Goal: Task Accomplishment & Management: Use online tool/utility

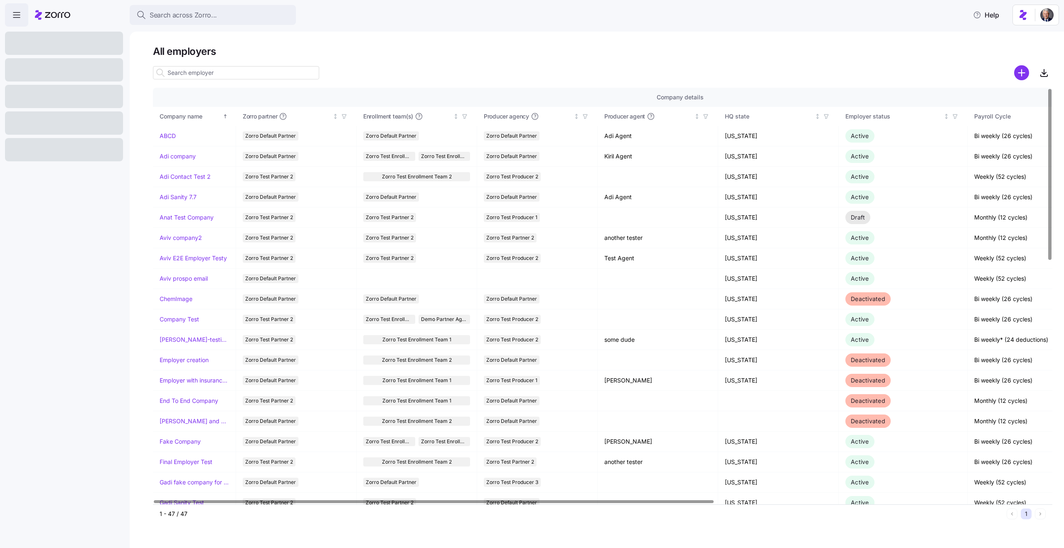
click at [190, 77] on input at bounding box center [236, 72] width 166 height 13
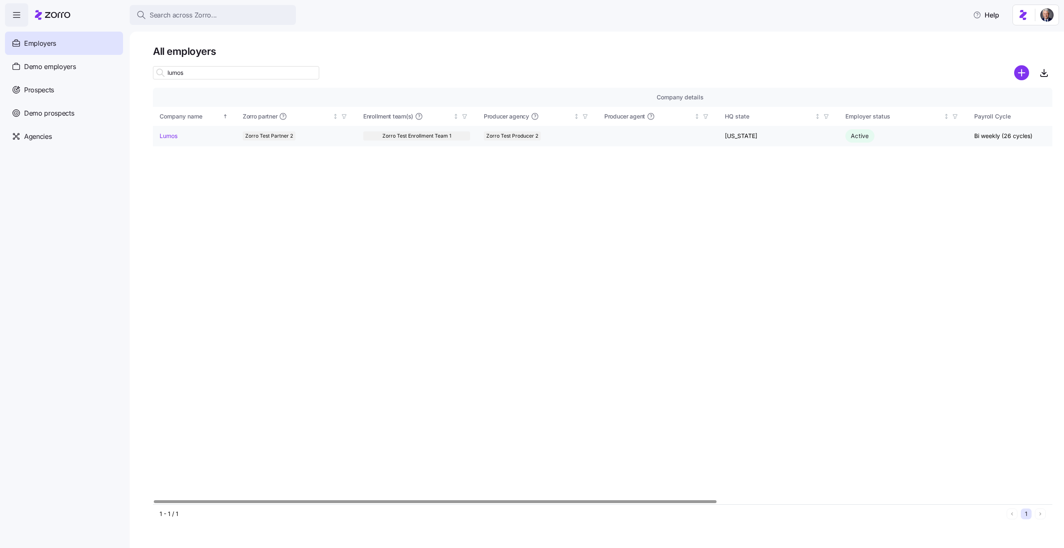
type input "lumos"
click at [162, 138] on link "Lumos" at bounding box center [169, 136] width 18 height 8
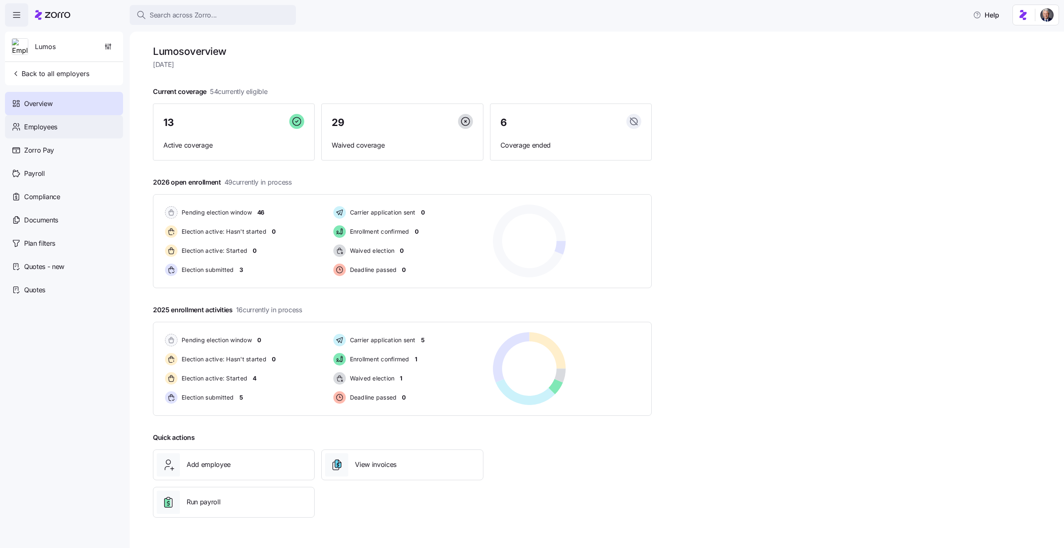
click at [64, 129] on div "Employees" at bounding box center [64, 126] width 118 height 23
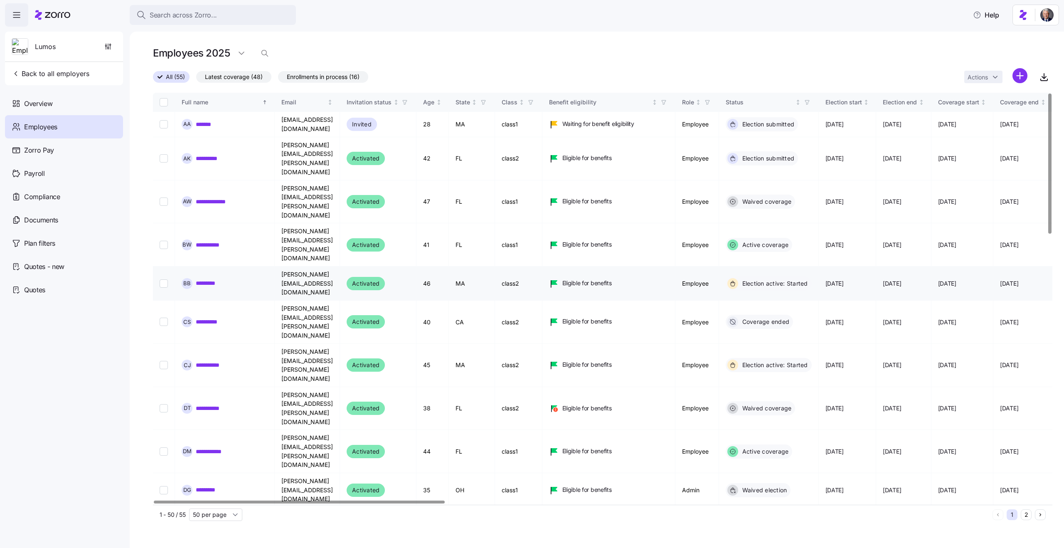
click at [211, 279] on link "*********" at bounding box center [211, 283] width 30 height 8
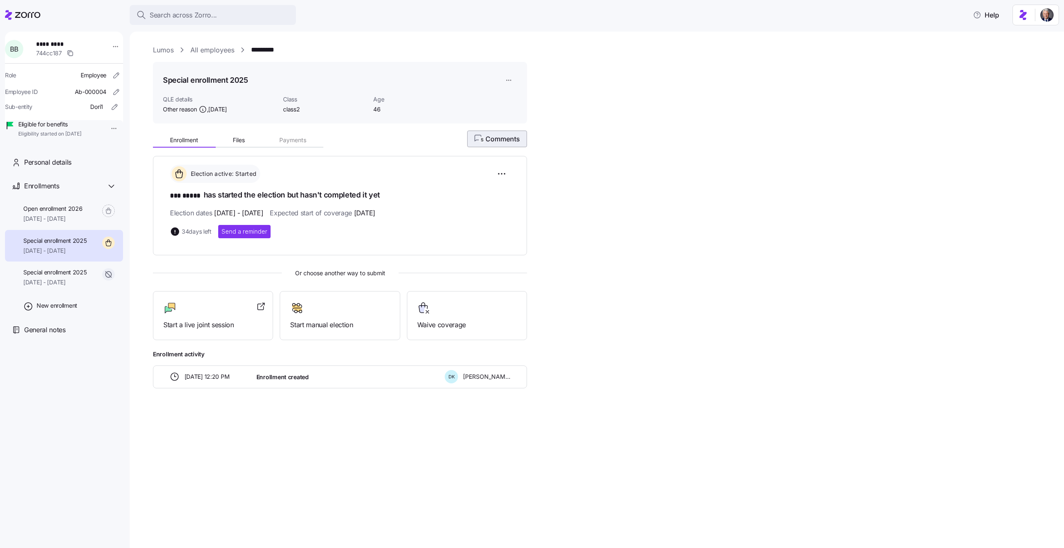
click at [482, 131] on div "5 Comments" at bounding box center [497, 139] width 60 height 17
click at [500, 143] on span "5 Comments" at bounding box center [497, 139] width 46 height 10
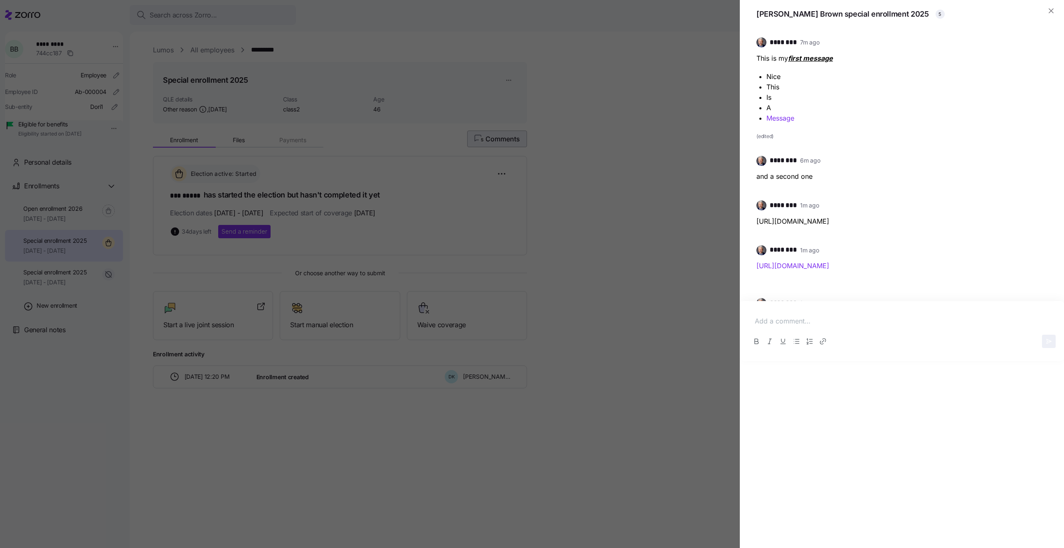
scroll to position [33, 0]
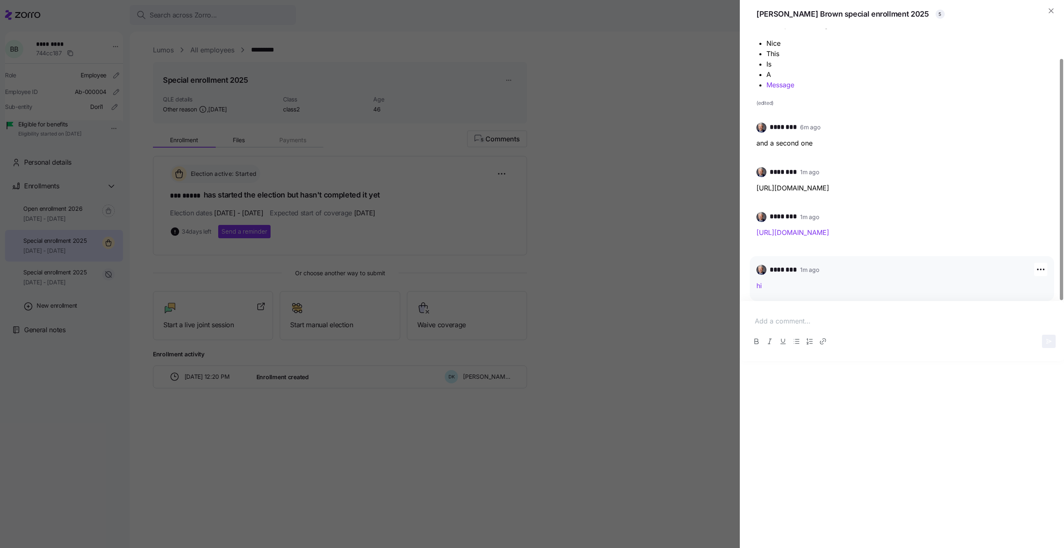
click at [761, 284] on link "hi" at bounding box center [759, 285] width 5 height 8
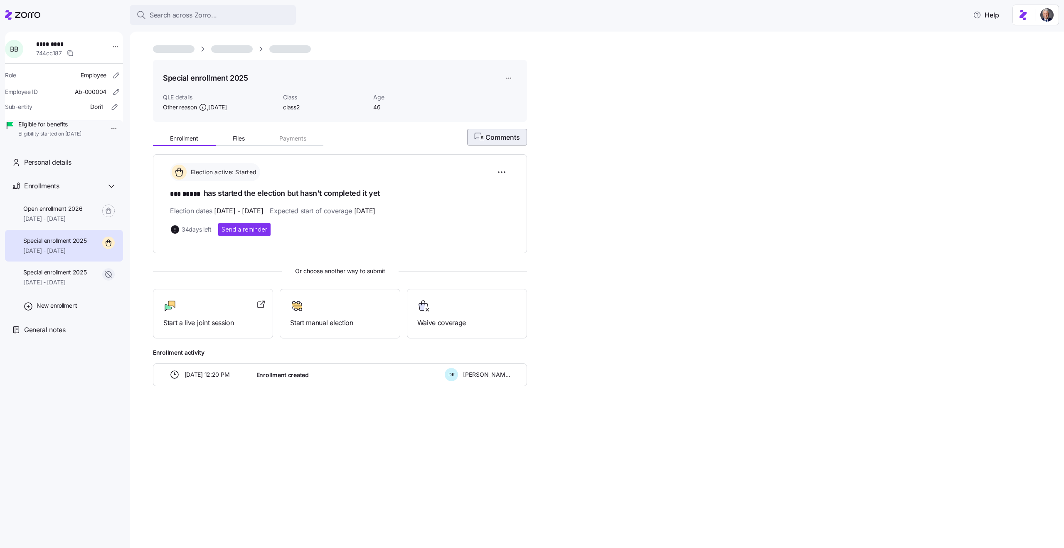
click at [500, 140] on span "5 Comments" at bounding box center [497, 137] width 46 height 10
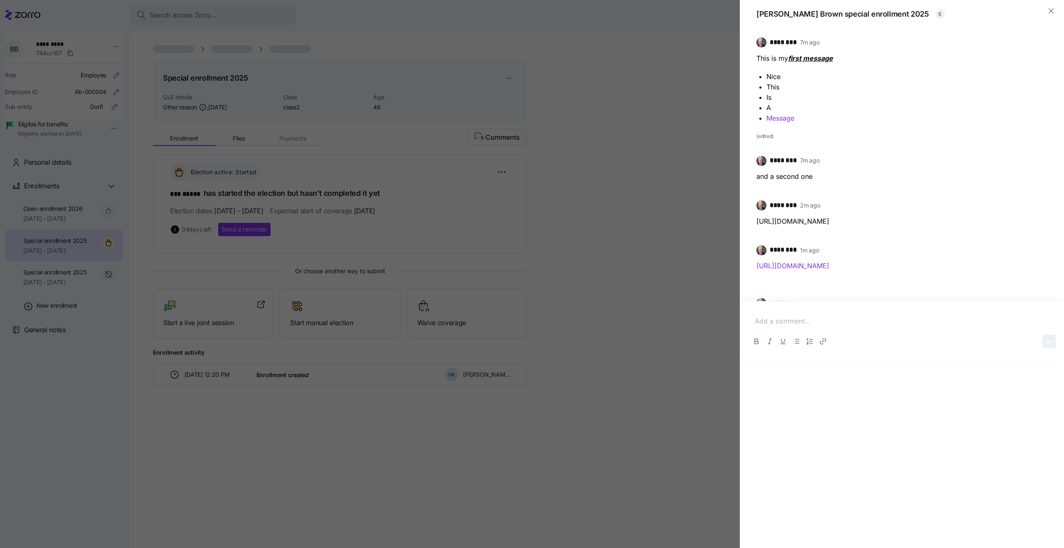
scroll to position [33, 0]
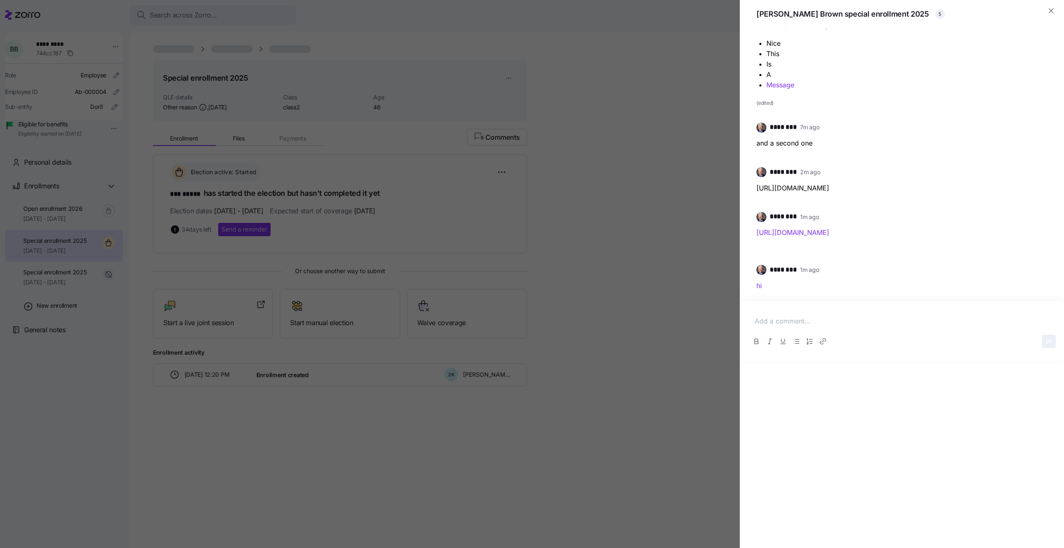
click at [786, 328] on div at bounding box center [902, 321] width 308 height 24
click at [770, 324] on p "hello" at bounding box center [902, 321] width 294 height 10
click at [822, 339] on icon "Link" at bounding box center [823, 341] width 8 height 8
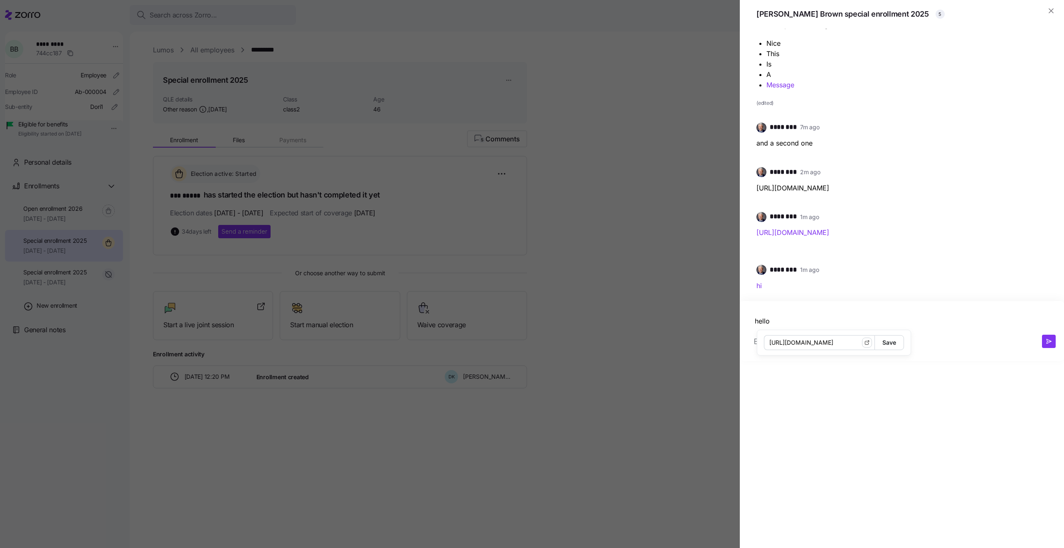
type input "https://google.com"
click at [883, 344] on span "Save" at bounding box center [890, 343] width 14 height 14
click at [1050, 336] on button "button" at bounding box center [1049, 341] width 14 height 13
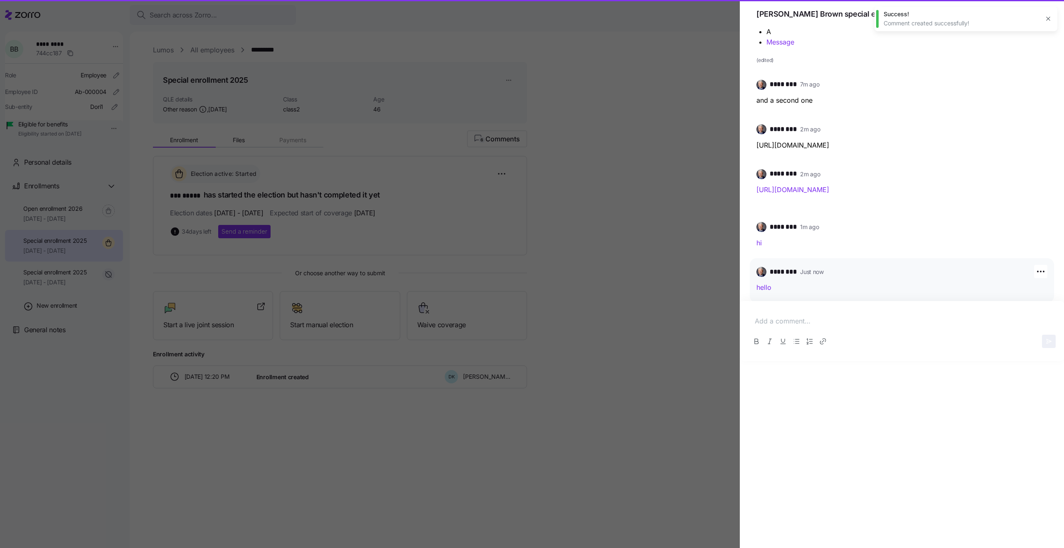
scroll to position [78, 0]
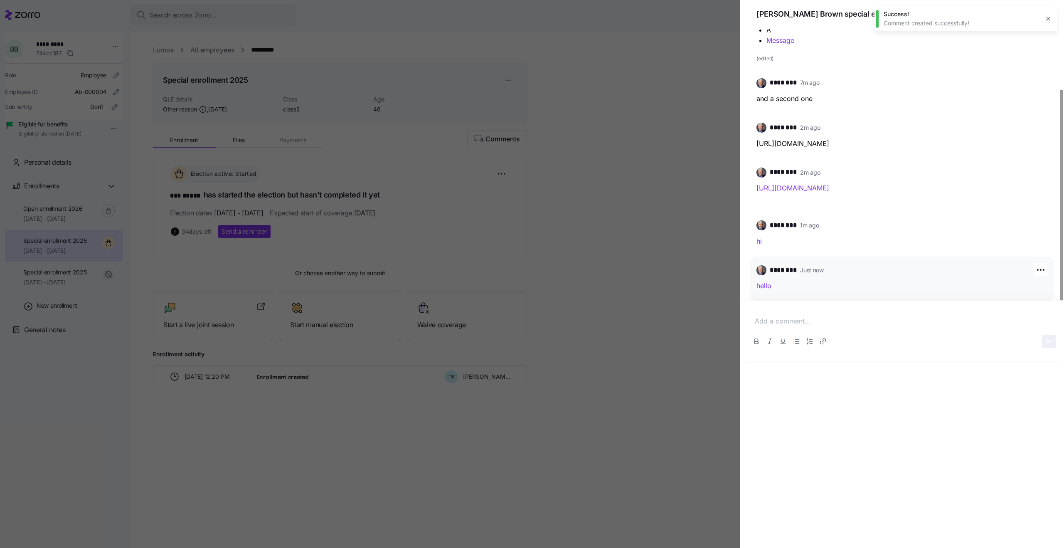
click at [766, 285] on link "hello" at bounding box center [764, 285] width 15 height 8
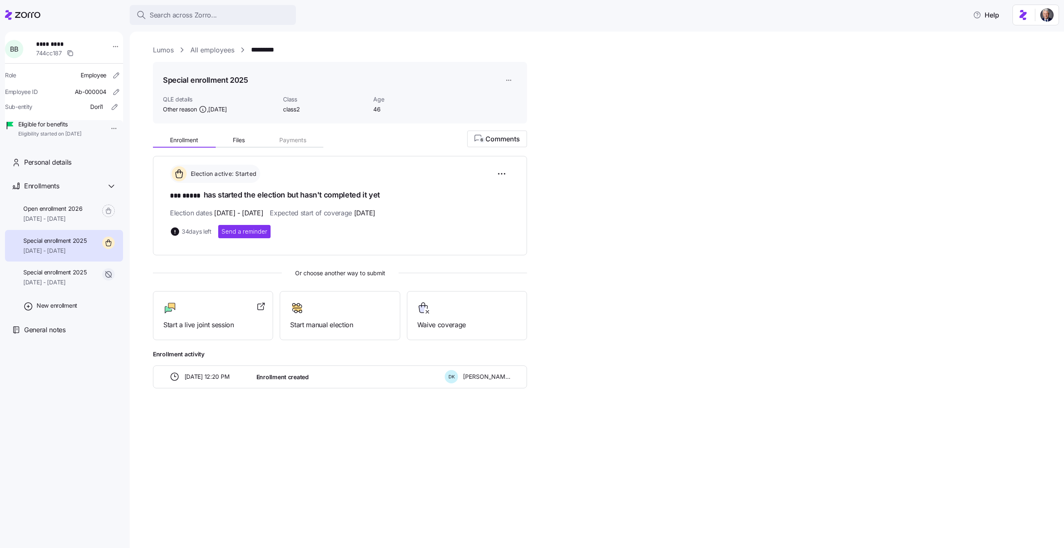
click at [462, 138] on div "Enrollment Files Payments 6 Comments" at bounding box center [340, 138] width 374 height 17
click at [494, 139] on span "6 Comments" at bounding box center [497, 139] width 46 height 10
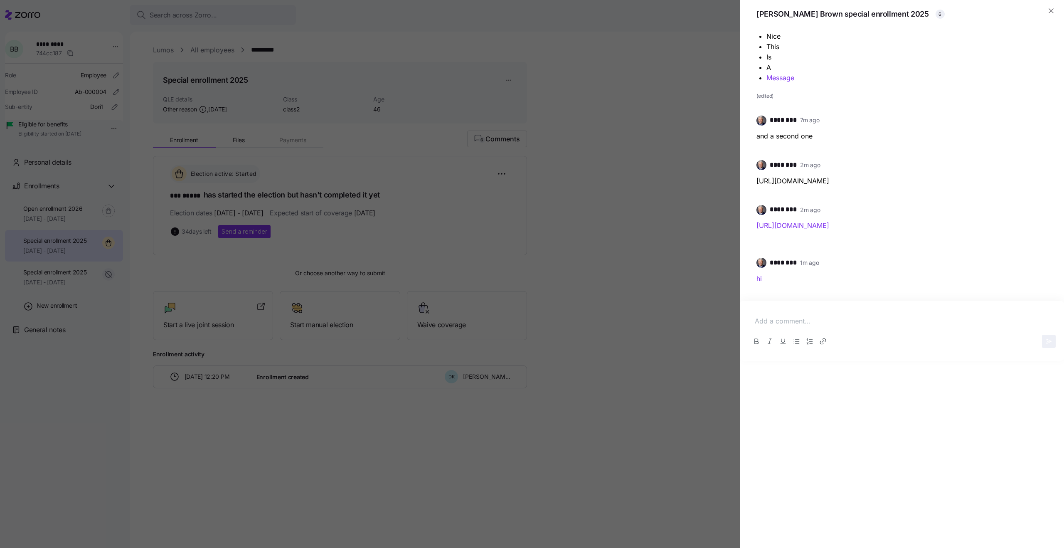
scroll to position [78, 0]
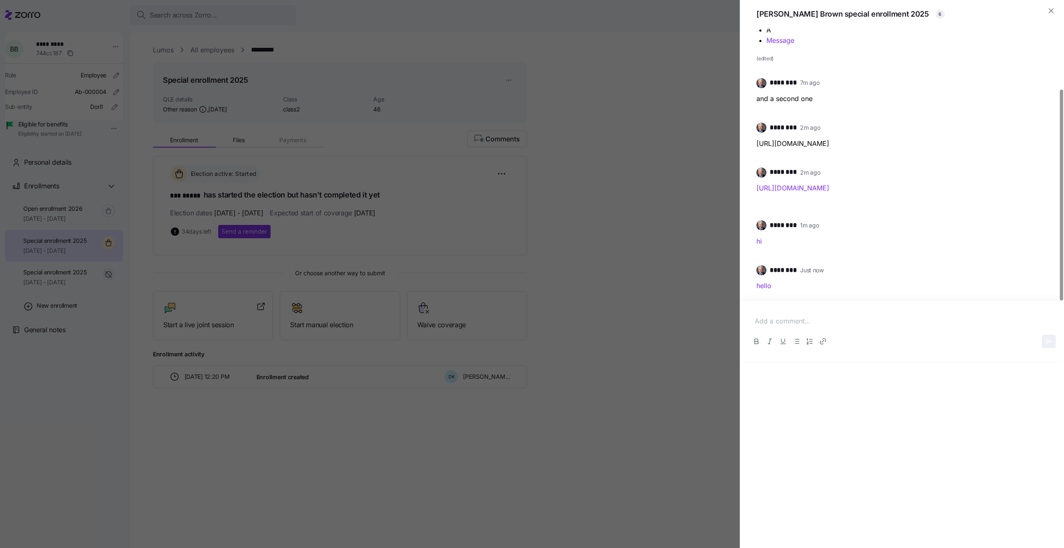
click at [827, 314] on div at bounding box center [902, 321] width 308 height 24
click at [800, 319] on p "hi" at bounding box center [902, 321] width 294 height 10
click at [821, 341] on icon "Link" at bounding box center [821, 342] width 3 height 3
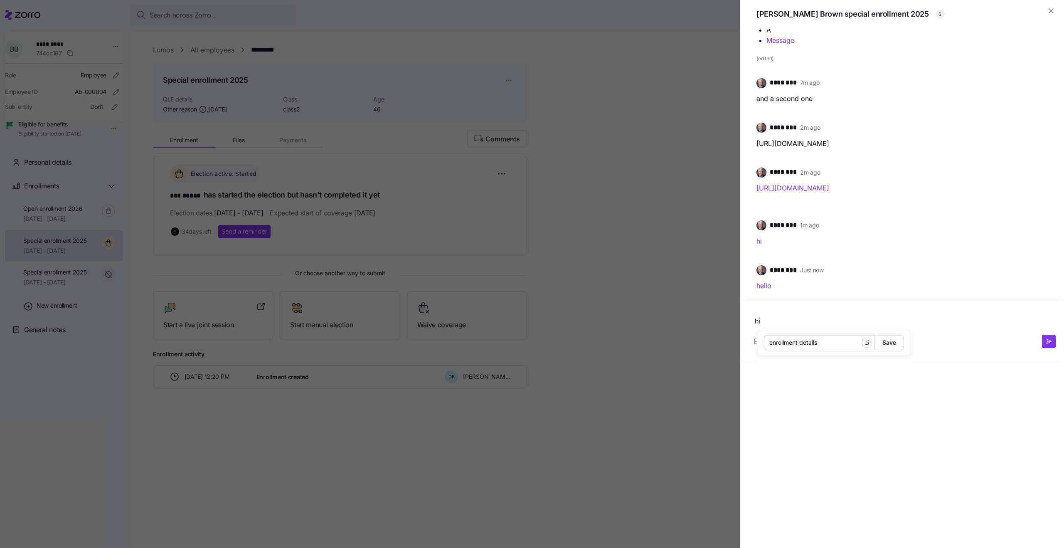
click at [800, 343] on input "enrollment details" at bounding box center [819, 342] width 111 height 15
type input "enrollment-details-2"
click at [883, 341] on span "Save" at bounding box center [890, 343] width 14 height 14
click at [1049, 342] on icon "button" at bounding box center [1049, 341] width 5 height 5
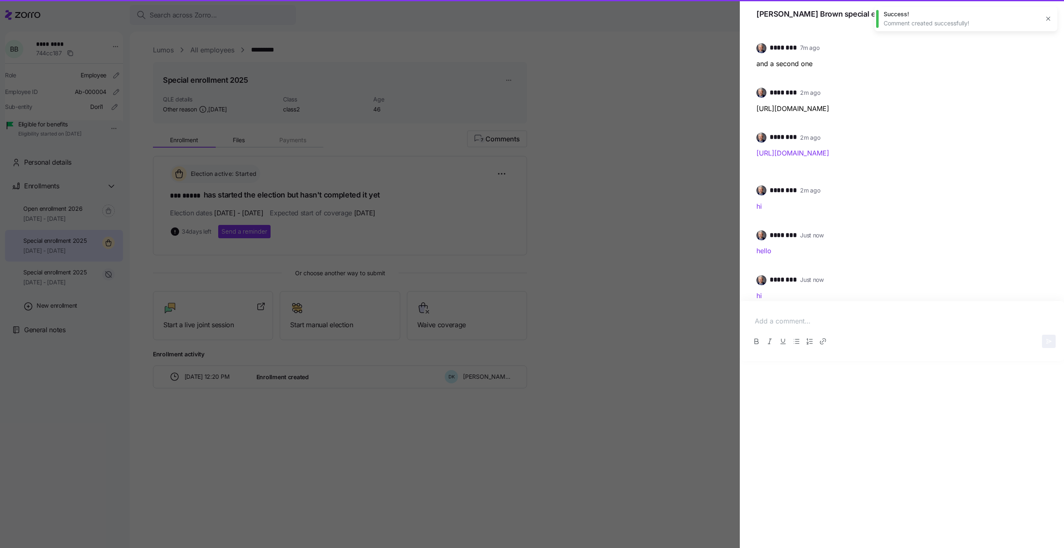
scroll to position [123, 0]
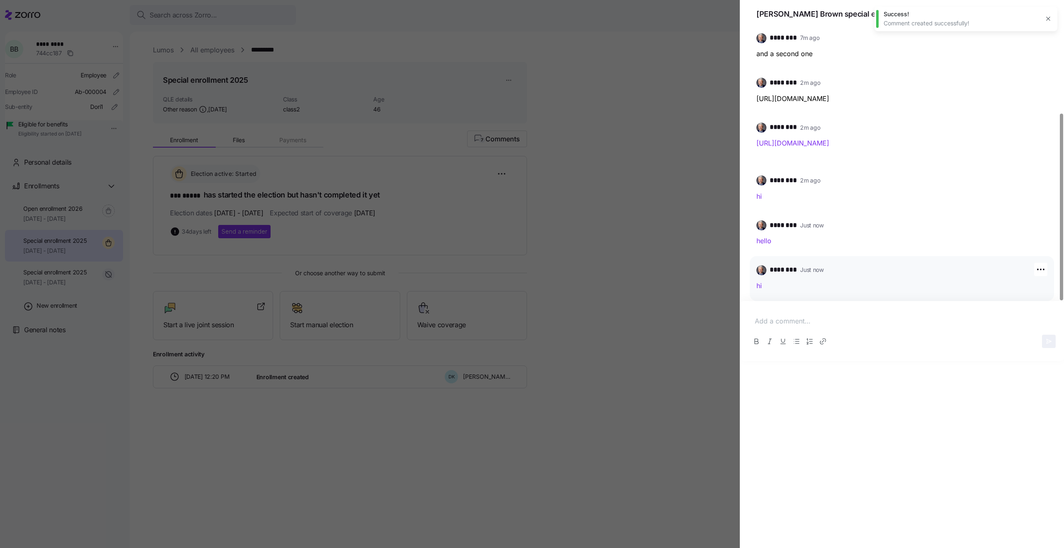
click at [760, 287] on link "hi" at bounding box center [759, 285] width 5 height 8
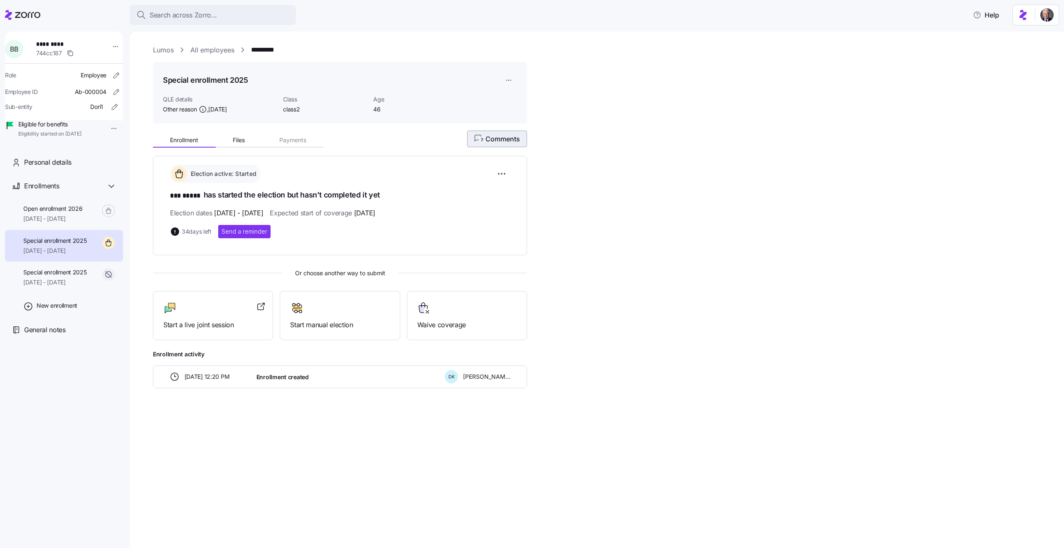
click at [511, 145] on button "7 Comments" at bounding box center [497, 139] width 60 height 17
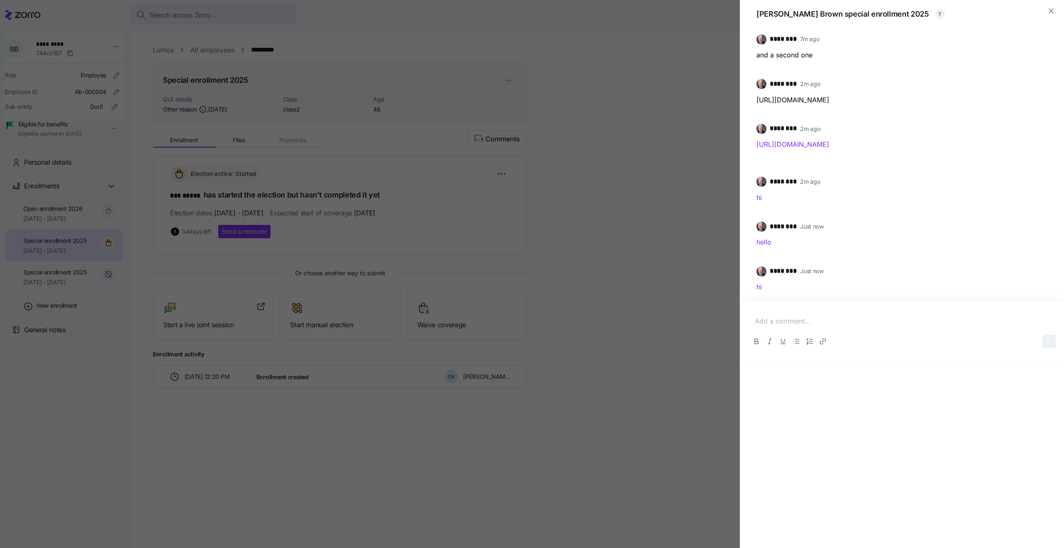
scroll to position [123, 0]
click at [1039, 268] on icon "button" at bounding box center [1041, 269] width 10 height 10
click at [1016, 301] on div "Edit" at bounding box center [1018, 301] width 10 height 9
click at [796, 294] on div "hi" at bounding box center [902, 289] width 290 height 24
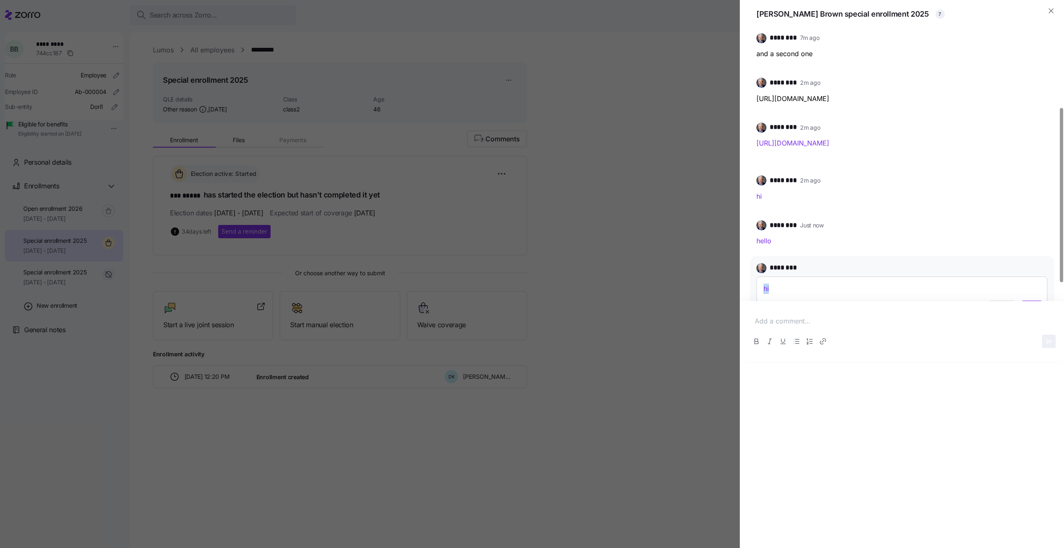
click at [796, 294] on div "hi" at bounding box center [902, 289] width 290 height 24
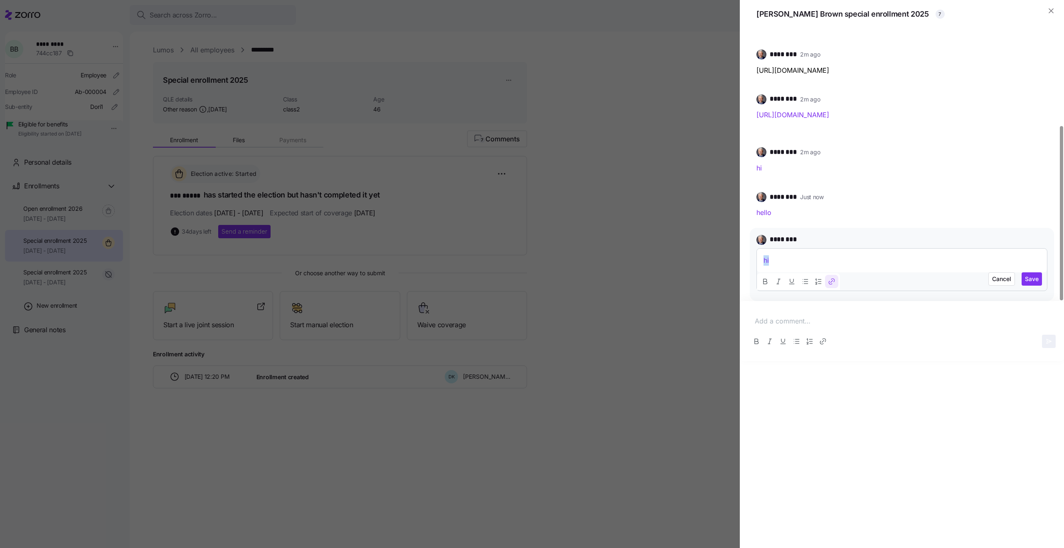
click at [832, 283] on icon "Link" at bounding box center [830, 282] width 3 height 3
click at [842, 284] on input "enrollment-details-2" at bounding box center [828, 282] width 111 height 15
click at [1010, 282] on span "Cancel" at bounding box center [1001, 279] width 19 height 8
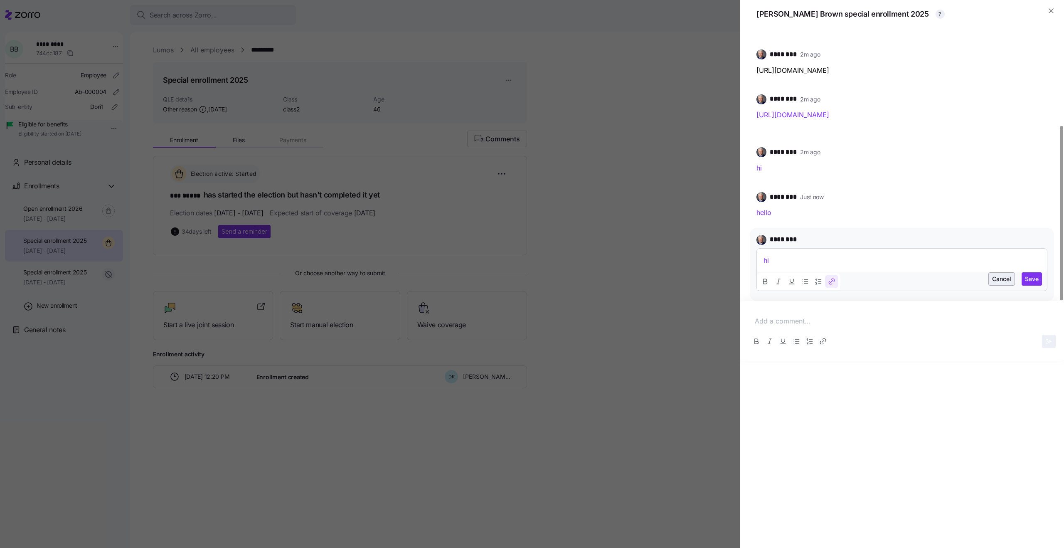
scroll to position [123, 0]
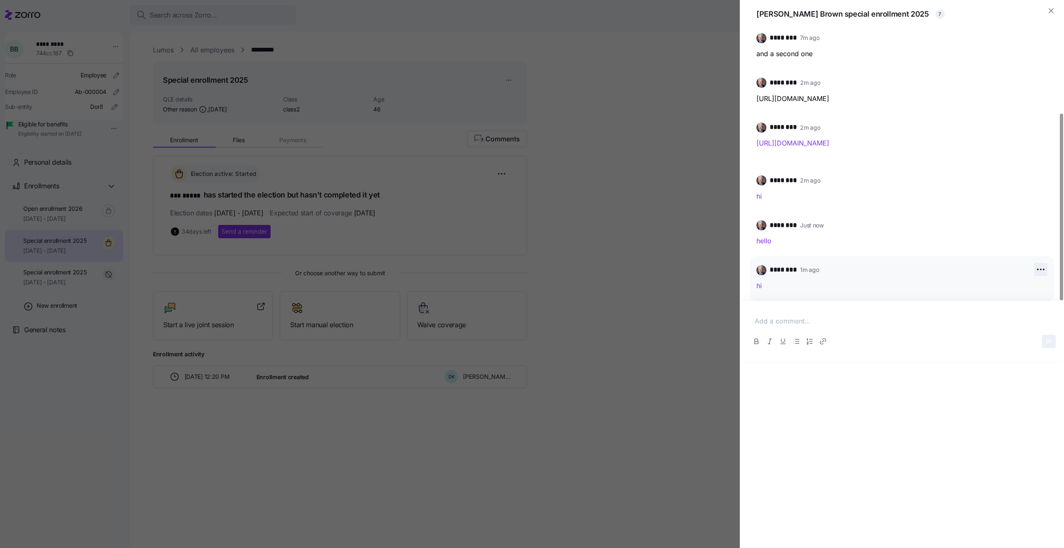
click at [1039, 270] on icon "button" at bounding box center [1041, 269] width 10 height 10
click at [1022, 297] on div "Edit" at bounding box center [1018, 301] width 10 height 9
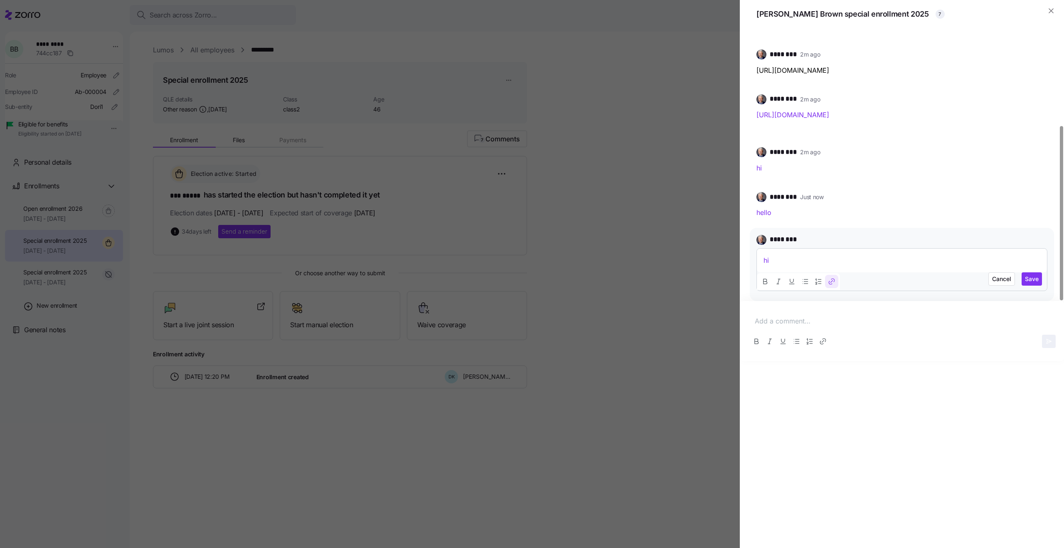
click at [834, 279] on icon "Link" at bounding box center [833, 280] width 3 height 3
click at [842, 284] on input "enrollment-details-2" at bounding box center [828, 282] width 111 height 15
click at [873, 283] on icon "button" at bounding box center [876, 283] width 6 height 6
click at [871, 286] on button "button" at bounding box center [876, 283] width 10 height 10
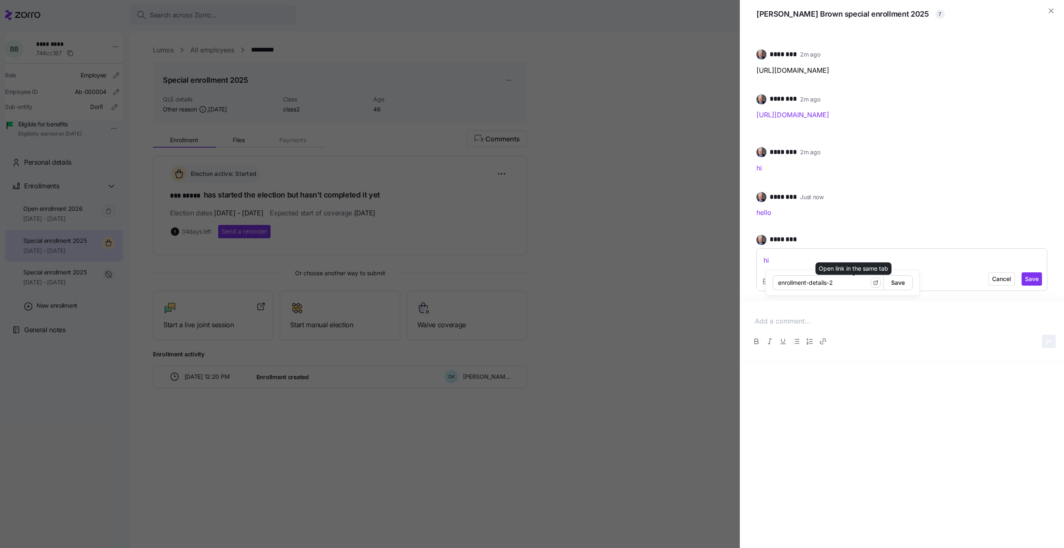
click at [871, 286] on button "button" at bounding box center [876, 283] width 10 height 10
click at [873, 285] on icon "button" at bounding box center [876, 283] width 6 height 6
click at [871, 282] on button "button" at bounding box center [876, 283] width 10 height 10
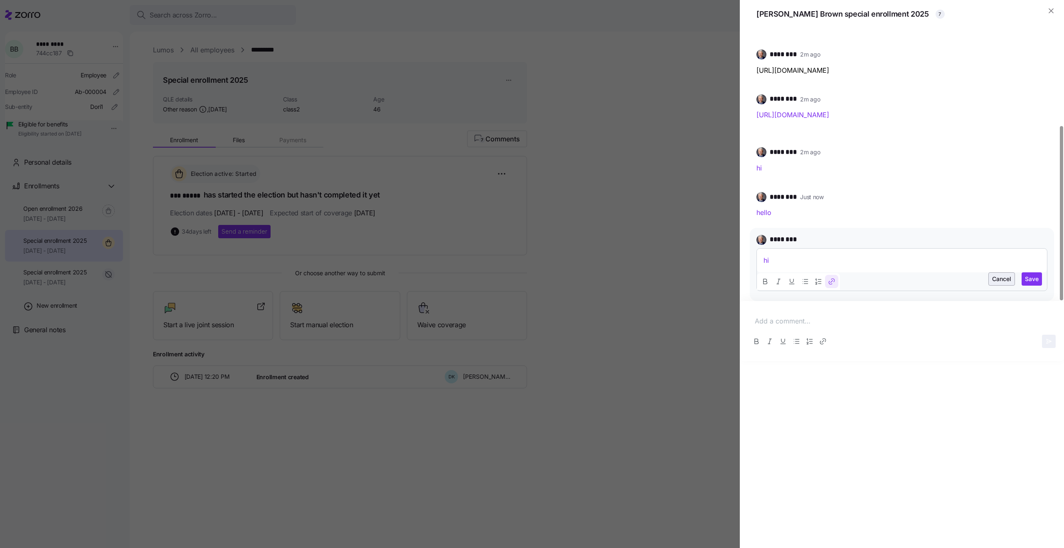
click at [1010, 279] on span "Cancel" at bounding box center [1001, 279] width 19 height 8
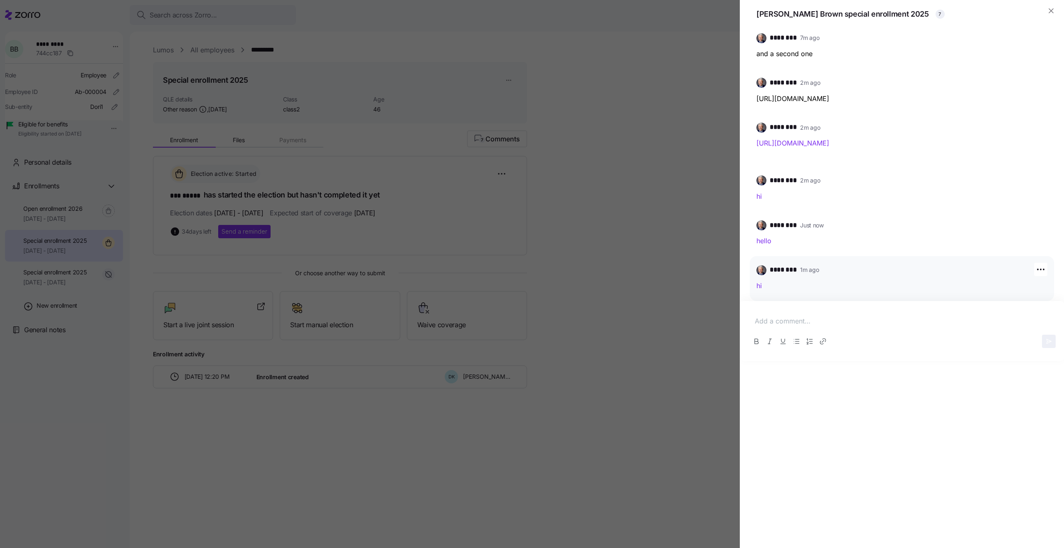
click at [840, 18] on span "Bob Brown special enrollment 2025" at bounding box center [843, 14] width 173 height 12
click at [869, 18] on span "Bob Brown special enrollment 2025" at bounding box center [843, 14] width 173 height 12
click at [1054, 13] on icon "button" at bounding box center [1051, 11] width 8 height 8
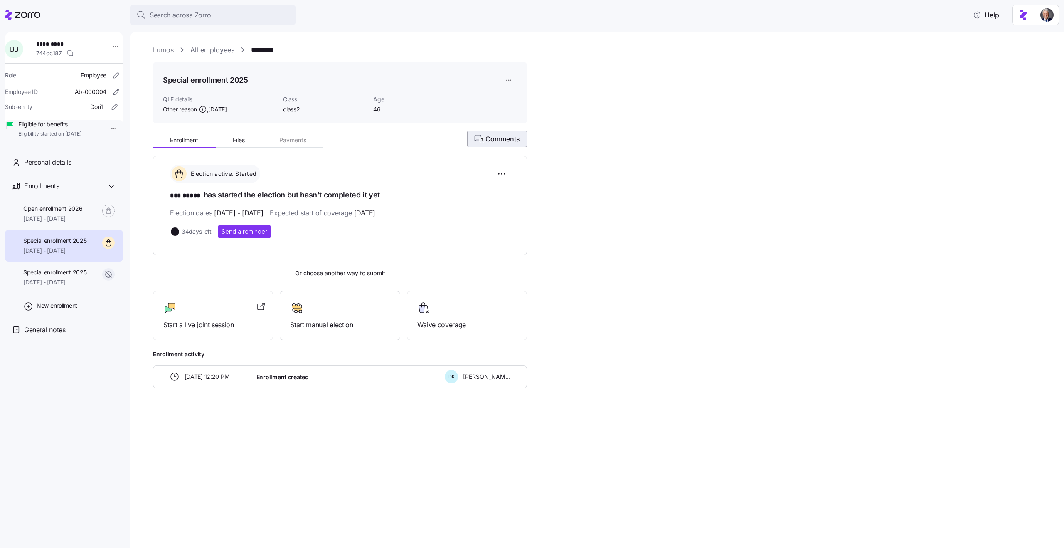
click at [485, 143] on span "7 Comments" at bounding box center [497, 139] width 46 height 10
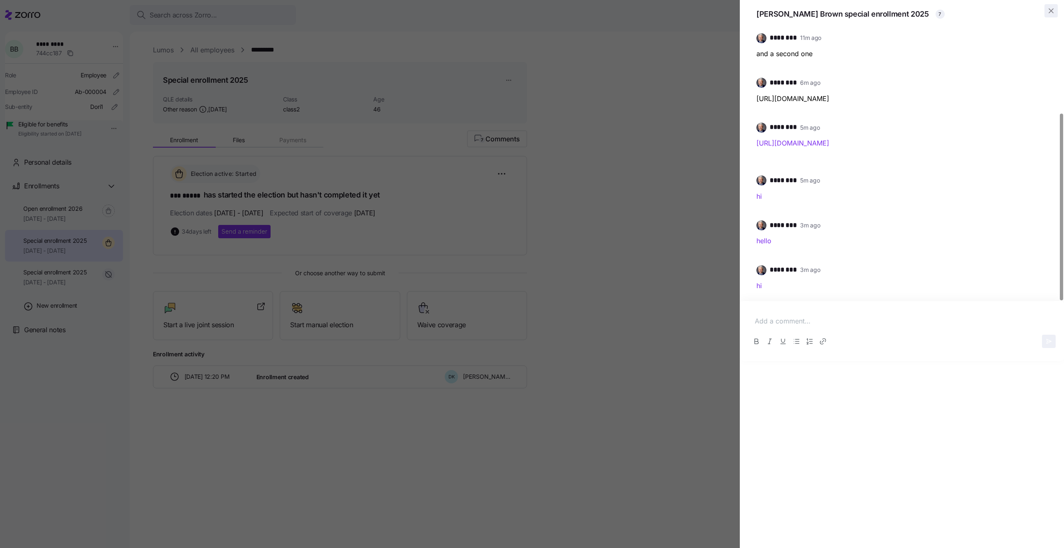
click at [1052, 12] on icon "button" at bounding box center [1051, 11] width 4 height 4
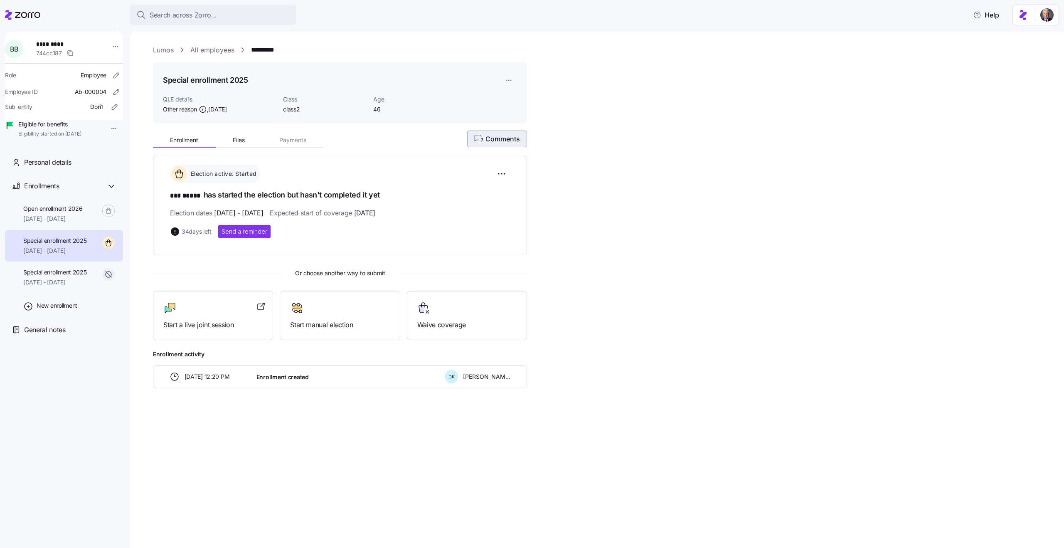
click at [492, 147] on button "7 Comments" at bounding box center [497, 139] width 60 height 17
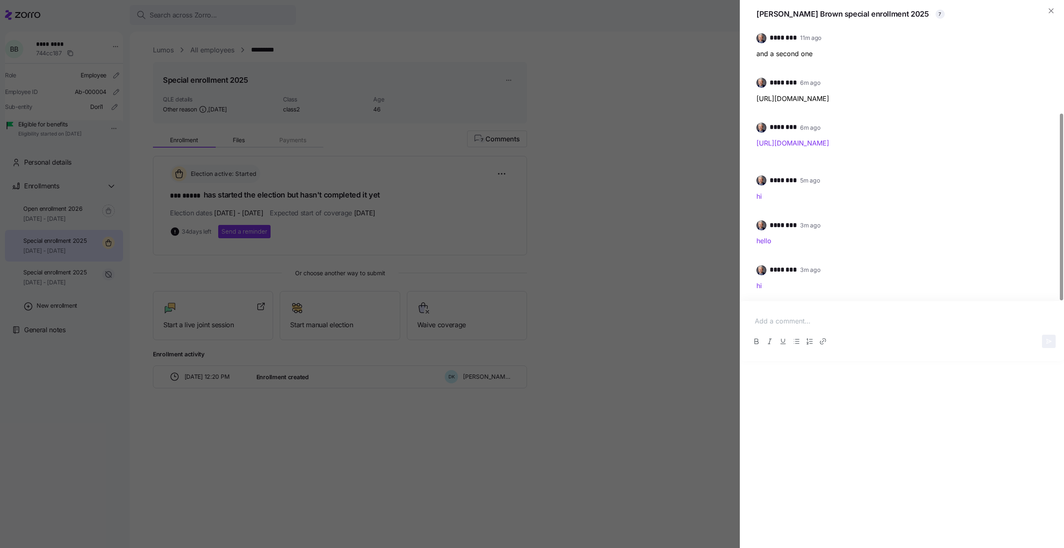
click at [1047, 9] on icon "button" at bounding box center [1051, 11] width 8 height 8
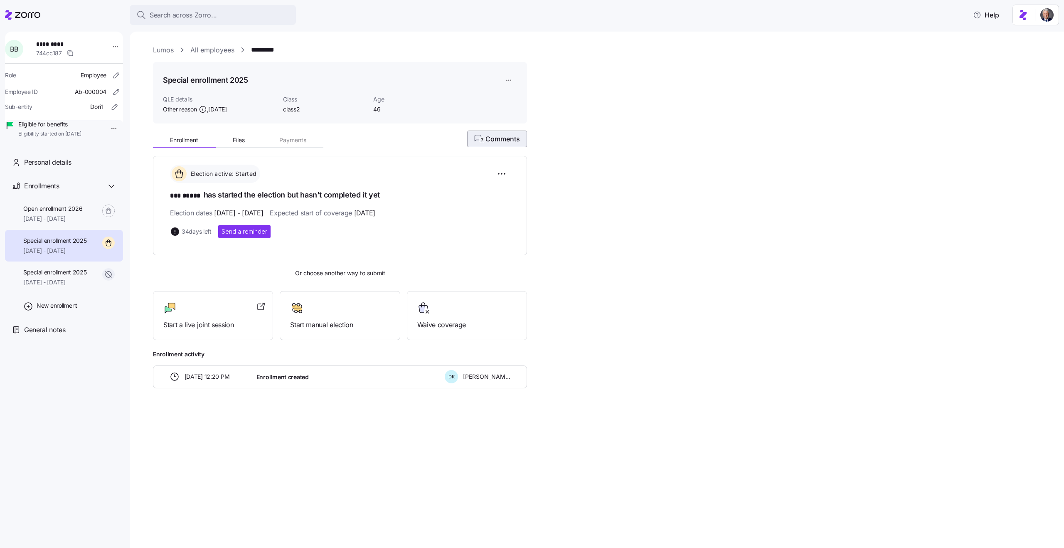
click at [494, 139] on span "7 Comments" at bounding box center [497, 139] width 46 height 10
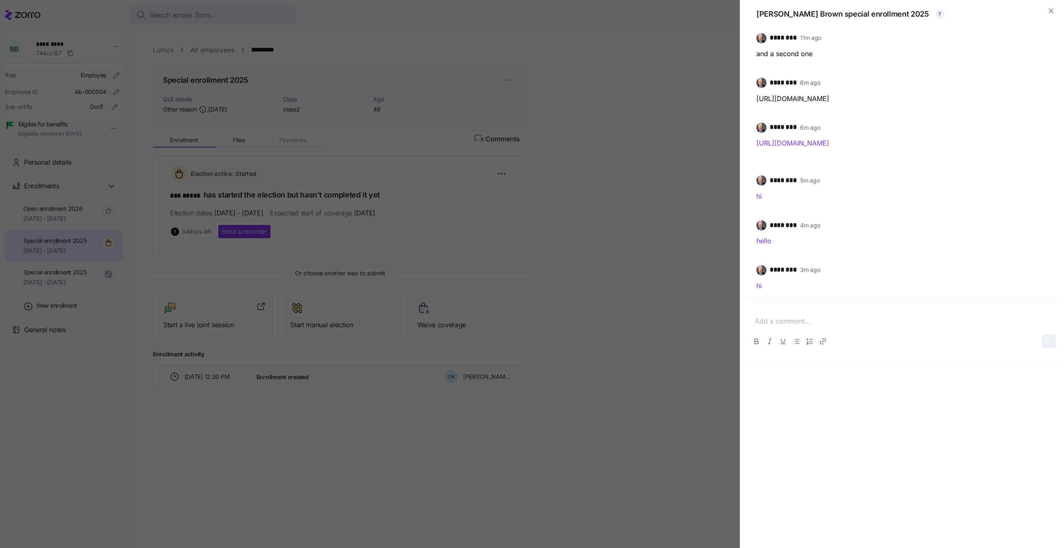
click at [1052, 17] on section "Bob Brown special enrollment 2025 7 ******** 11m ago This is my first message N…" at bounding box center [902, 274] width 324 height 548
click at [1040, 81] on icon "button" at bounding box center [1041, 82] width 10 height 10
click at [1037, 126] on icon "button" at bounding box center [1041, 127] width 10 height 10
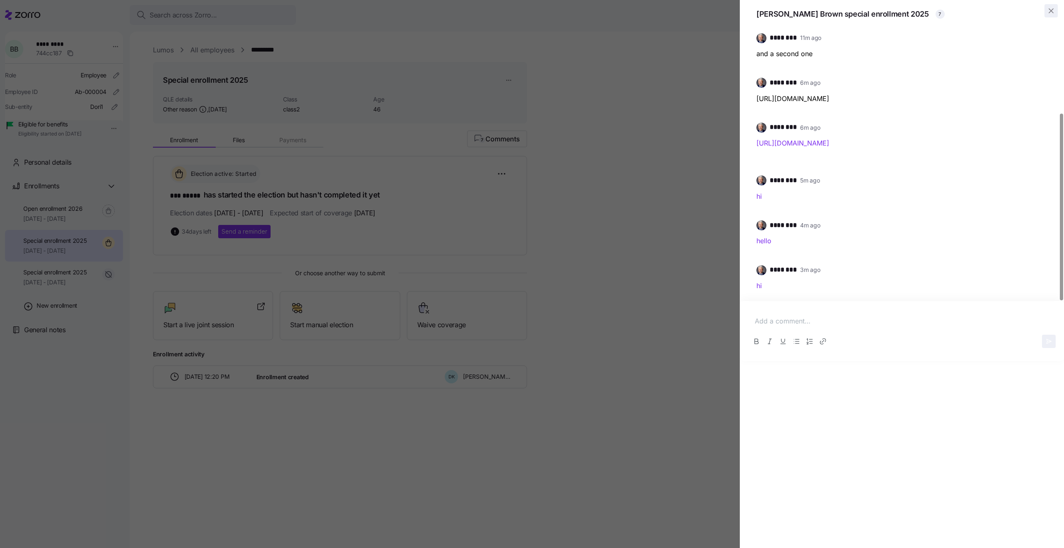
click at [1051, 11] on icon "button" at bounding box center [1051, 11] width 8 height 8
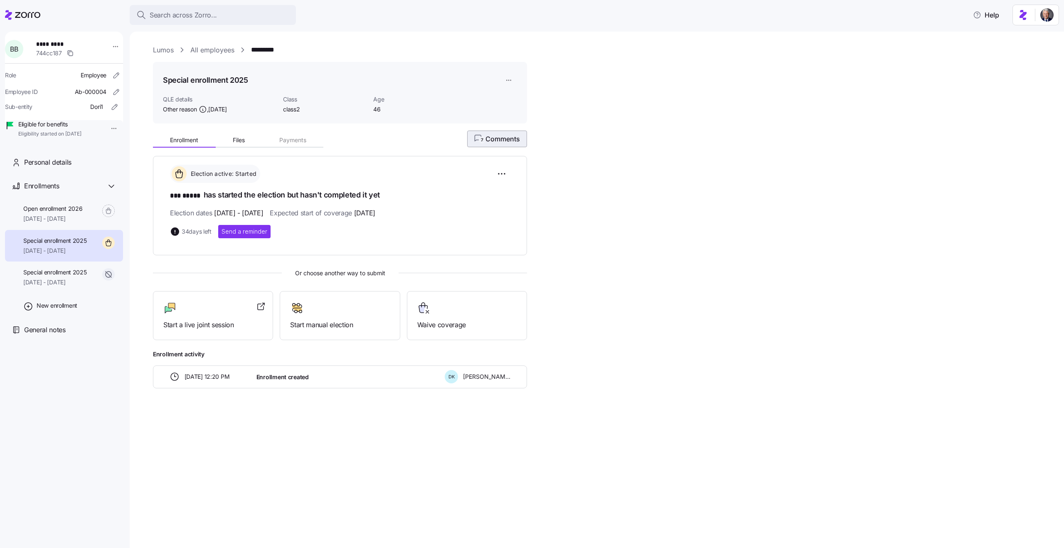
click at [489, 136] on span "7 Comments" at bounding box center [497, 139] width 46 height 10
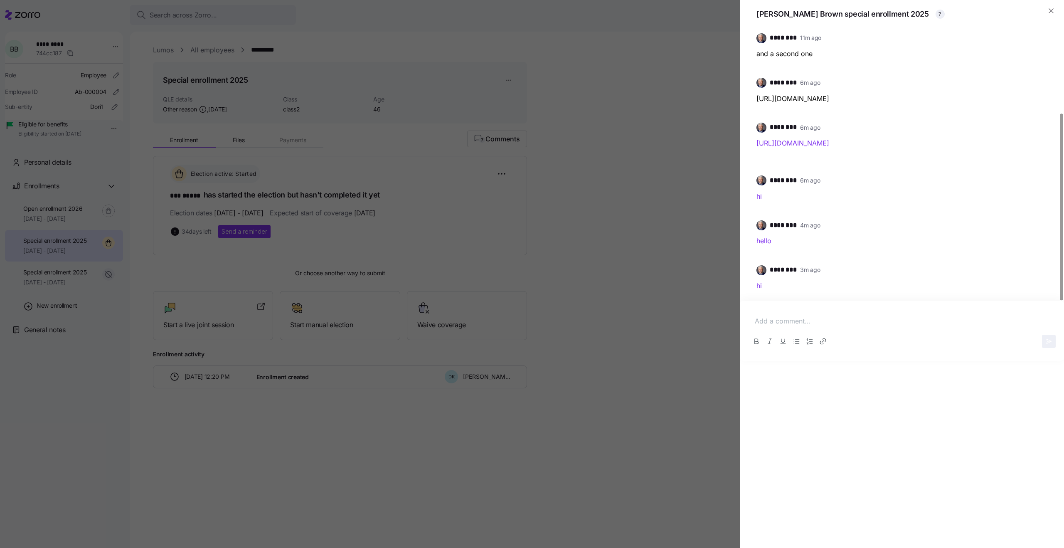
click at [818, 317] on p at bounding box center [902, 321] width 294 height 10
click at [607, 272] on div at bounding box center [532, 274] width 1064 height 548
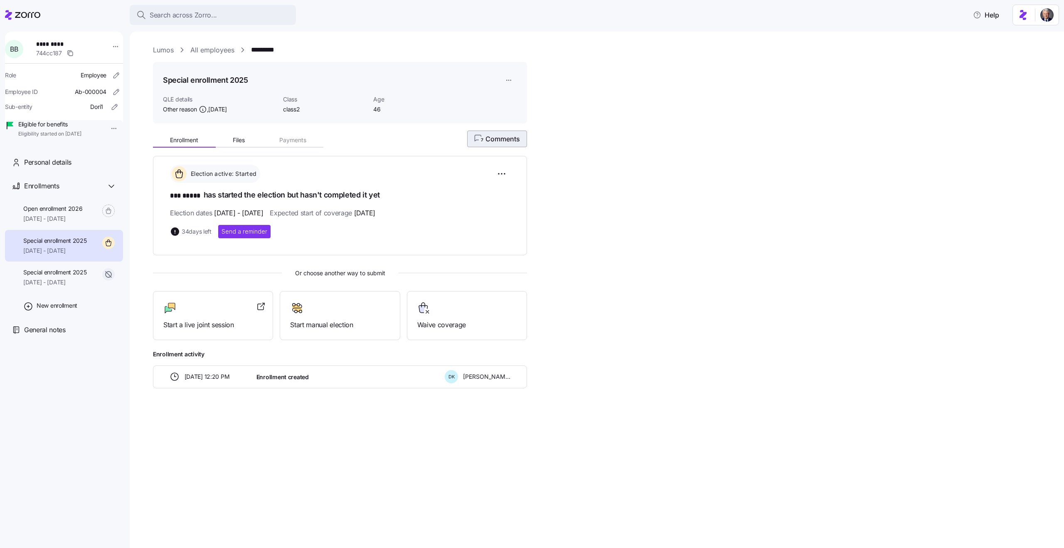
click at [494, 139] on span "7 Comments" at bounding box center [497, 139] width 46 height 10
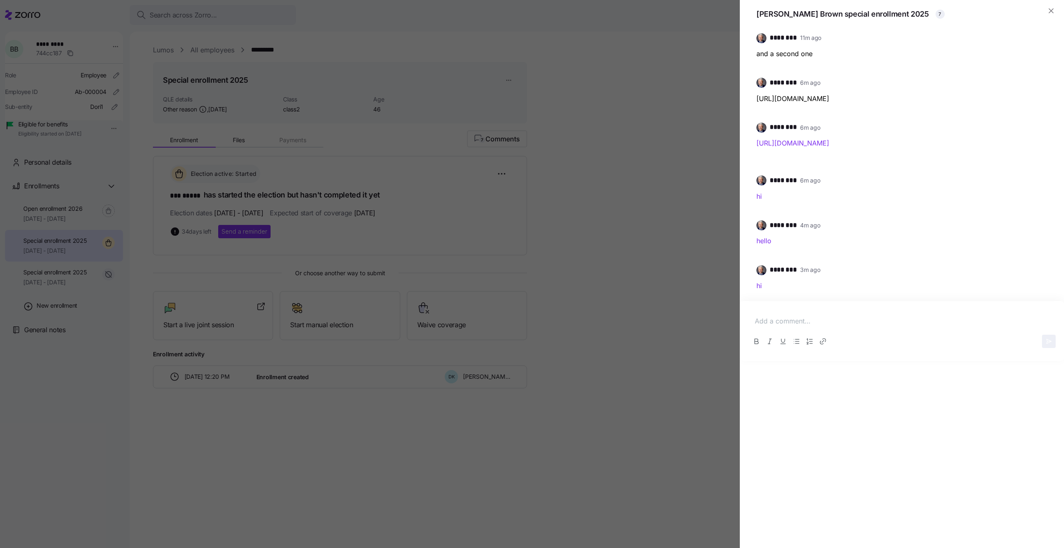
click at [627, 197] on div at bounding box center [532, 274] width 1064 height 548
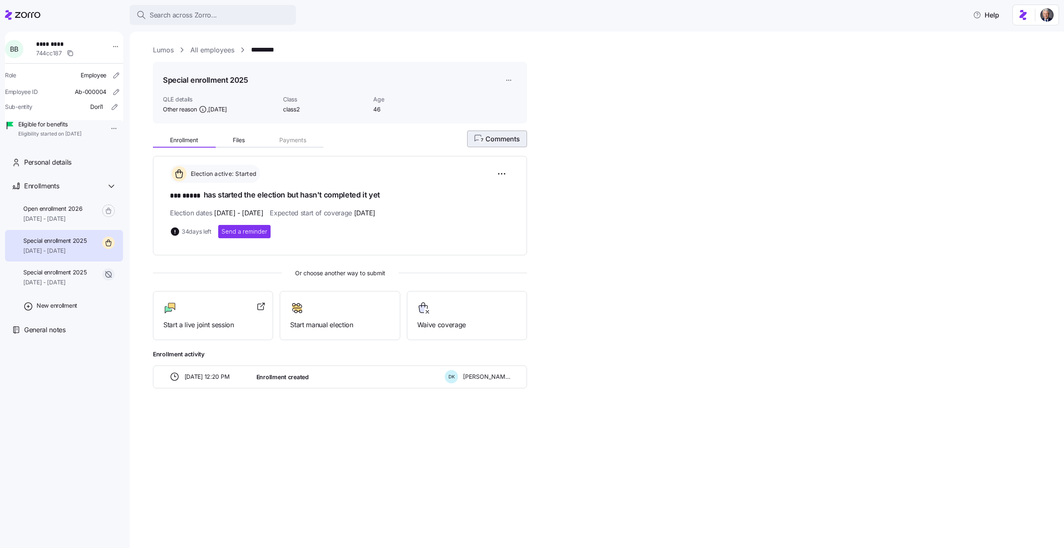
click at [499, 137] on span "7 Comments" at bounding box center [497, 139] width 46 height 10
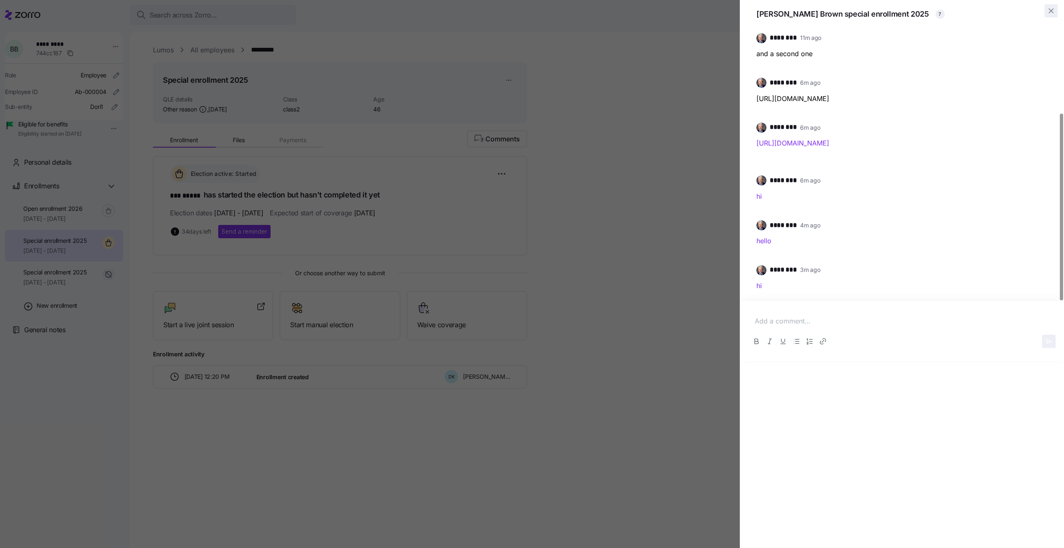
click at [1049, 14] on icon "button" at bounding box center [1051, 11] width 8 height 8
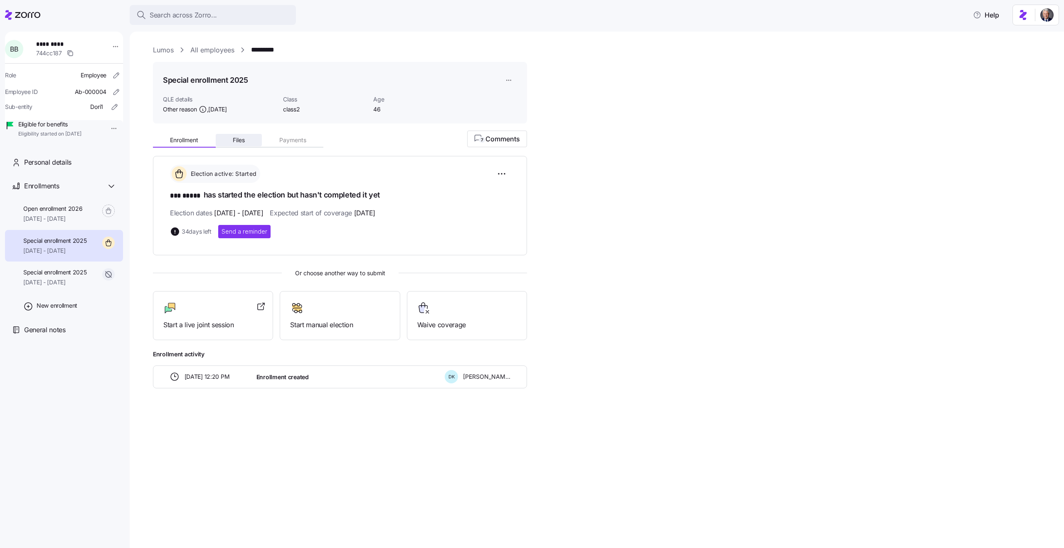
click at [240, 138] on span "Files" at bounding box center [239, 140] width 12 height 6
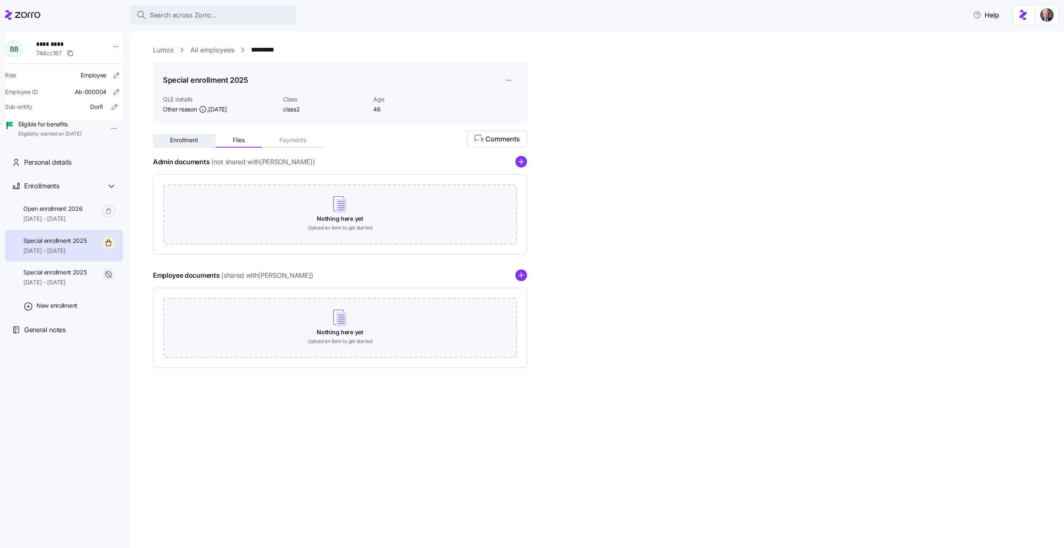
click at [200, 139] on button "Enrollment" at bounding box center [184, 140] width 63 height 12
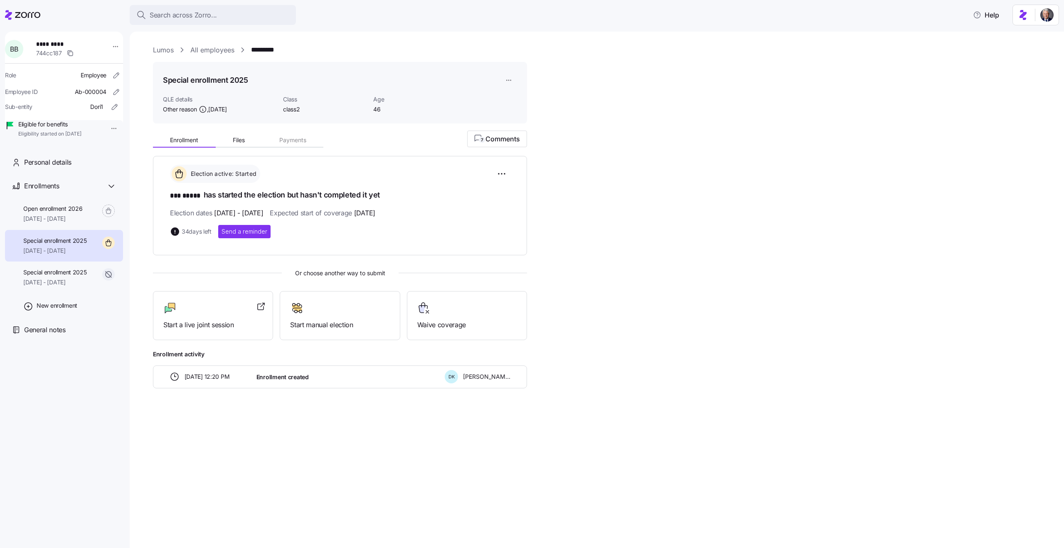
click at [211, 51] on link "All employees" at bounding box center [212, 50] width 44 height 10
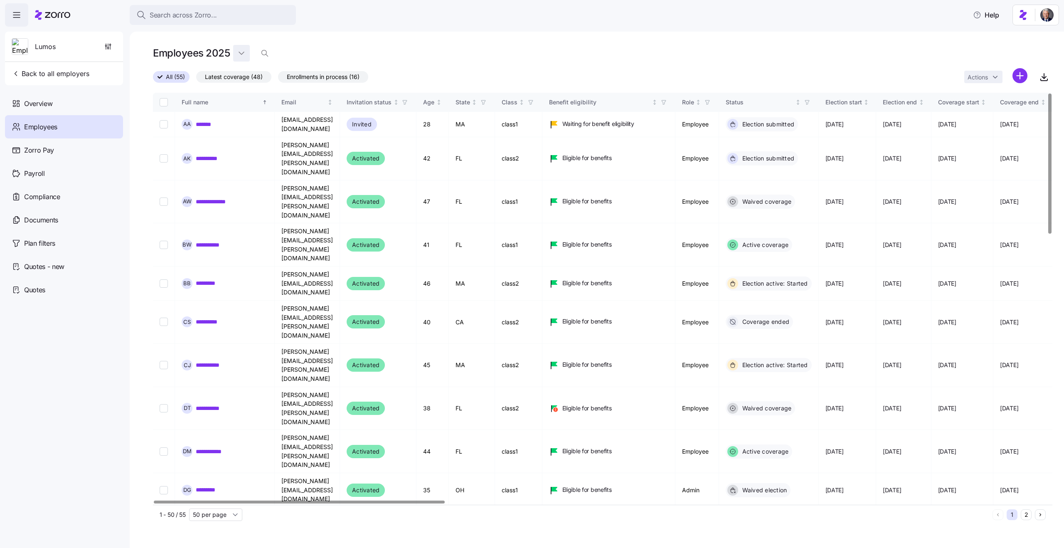
click at [239, 54] on html "**********" at bounding box center [532, 271] width 1064 height 543
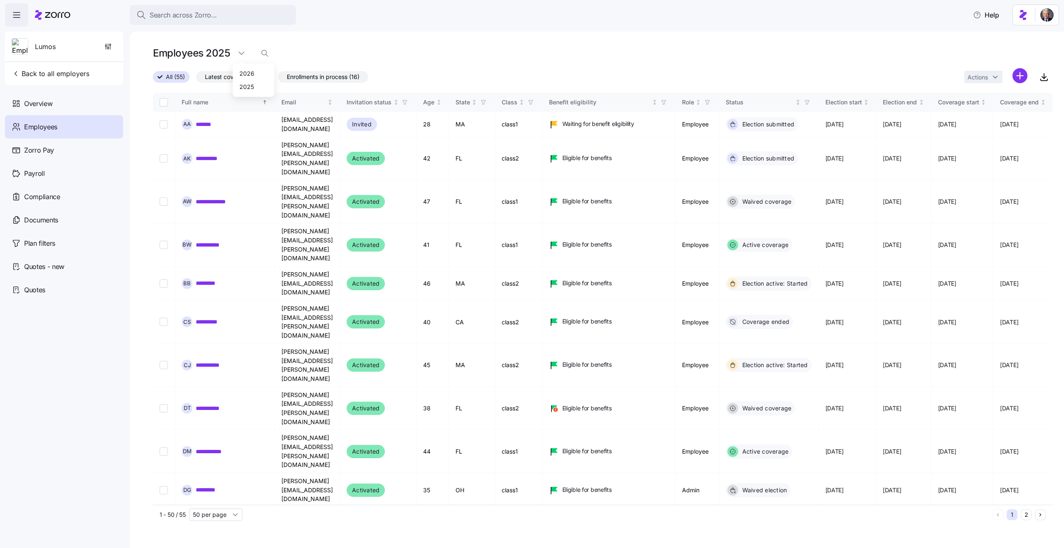
click at [262, 54] on html "**********" at bounding box center [532, 271] width 1064 height 543
click at [268, 54] on icon "button" at bounding box center [265, 53] width 8 height 8
click at [560, 65] on div "Employees 2025" at bounding box center [603, 56] width 900 height 23
click at [417, 52] on icon "button" at bounding box center [415, 53] width 9 height 10
click at [264, 55] on icon "button" at bounding box center [265, 53] width 8 height 8
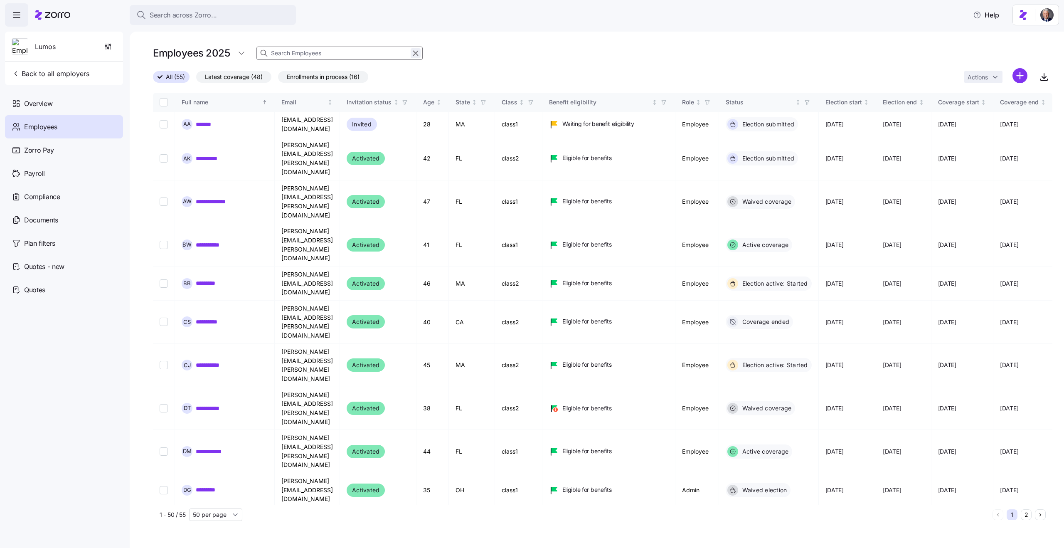
click at [412, 52] on icon "button" at bounding box center [415, 53] width 9 height 10
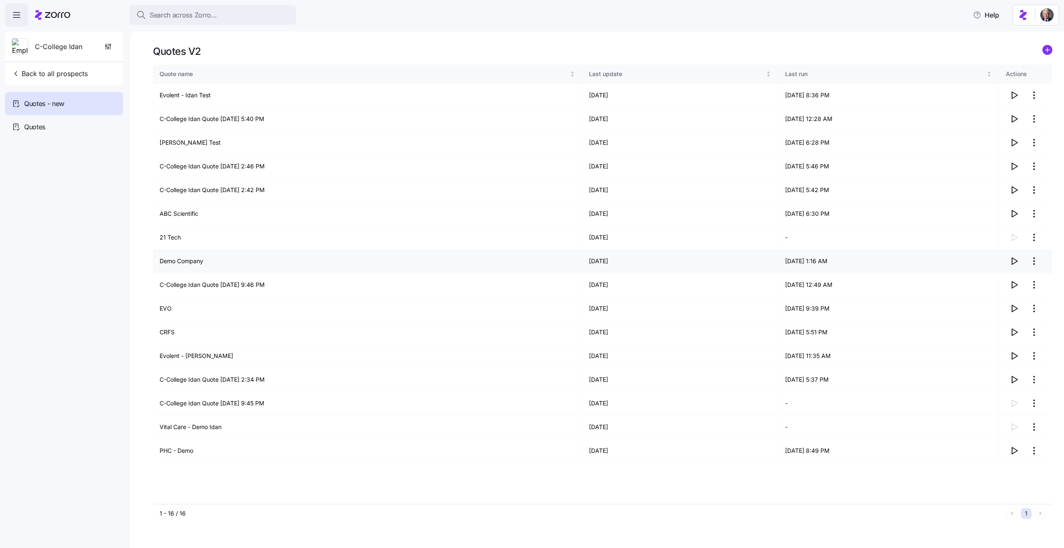
click at [1015, 262] on icon "button" at bounding box center [1015, 261] width 10 height 10
click at [1015, 121] on icon "button" at bounding box center [1015, 119] width 10 height 10
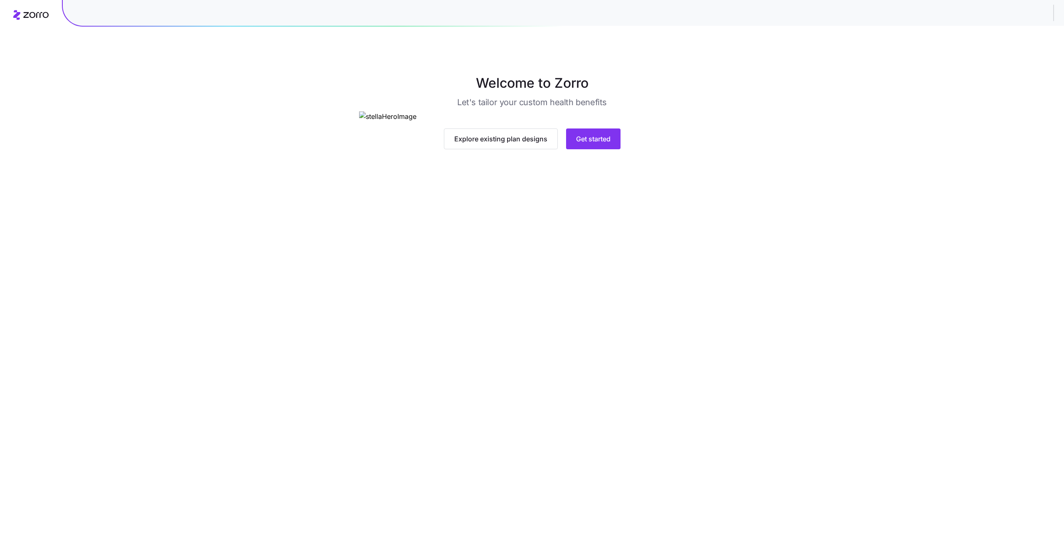
click at [36, 16] on icon at bounding box center [35, 15] width 25 height 6
click at [597, 144] on span "Get started" at bounding box center [593, 139] width 35 height 10
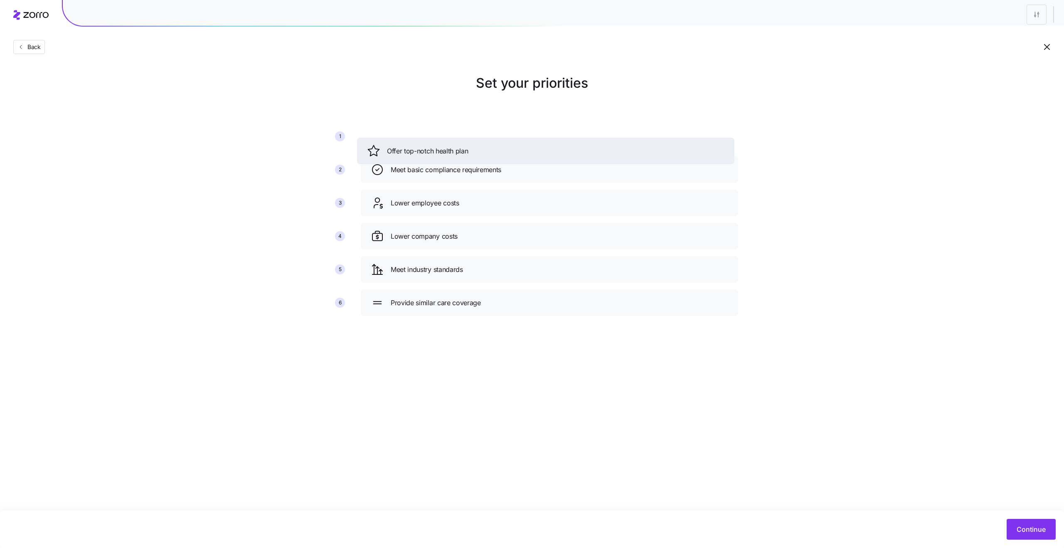
drag, startPoint x: 476, startPoint y: 202, endPoint x: 471, endPoint y: 135, distance: 67.1
click at [472, 144] on div "Offer top-notch health plan" at bounding box center [546, 150] width 358 height 13
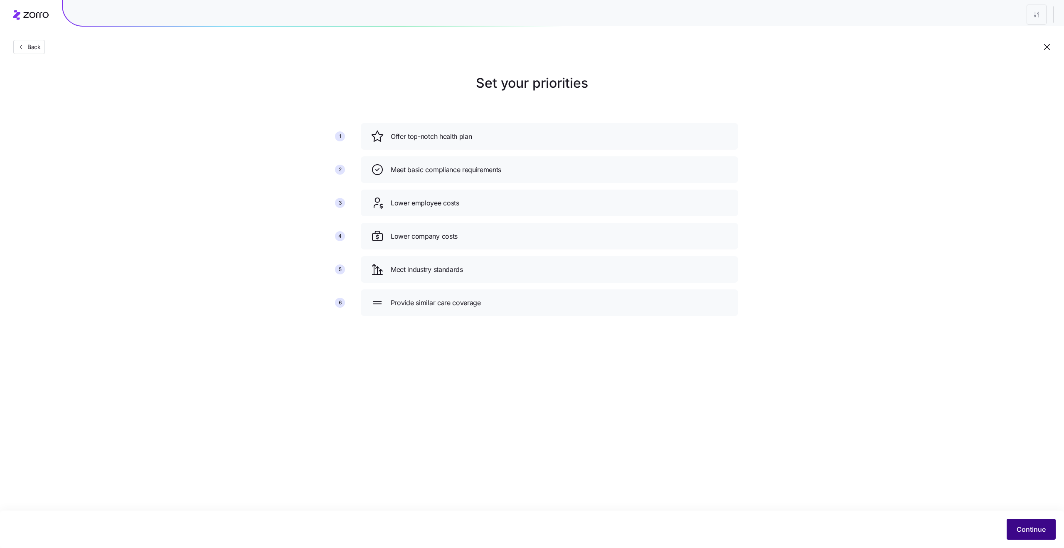
click at [1020, 535] on button "Continue" at bounding box center [1031, 529] width 49 height 21
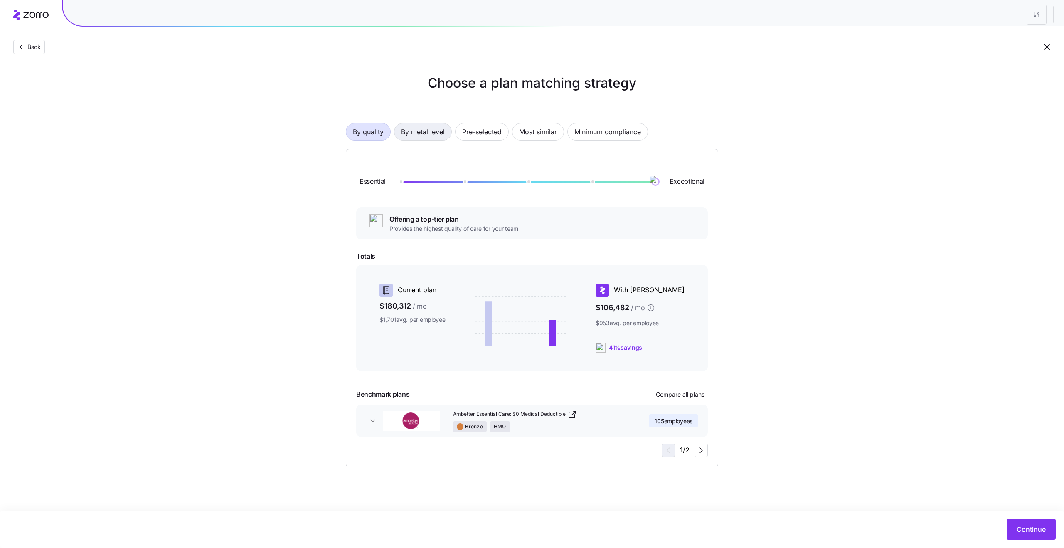
click at [434, 129] on span "By metal level" at bounding box center [423, 131] width 44 height 17
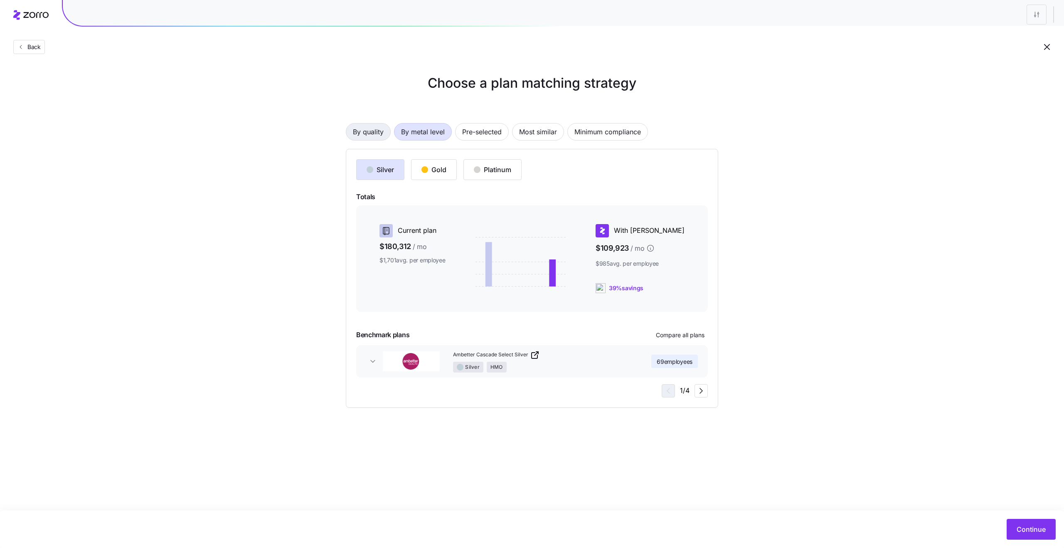
click at [379, 132] on span "By quality" at bounding box center [368, 131] width 31 height 17
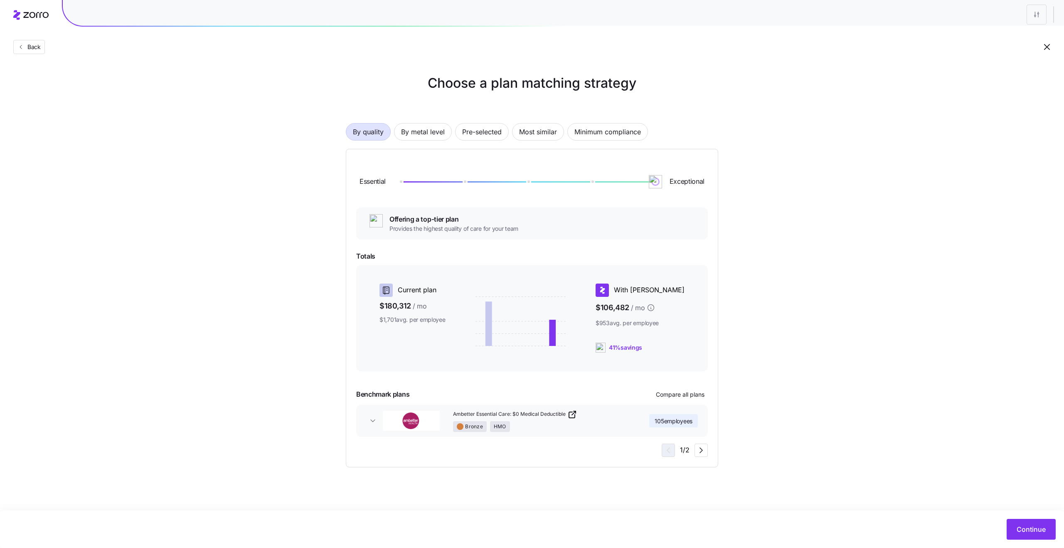
click at [597, 183] on div at bounding box center [527, 181] width 255 height 5
click at [1028, 525] on span "Continue" at bounding box center [1031, 529] width 29 height 10
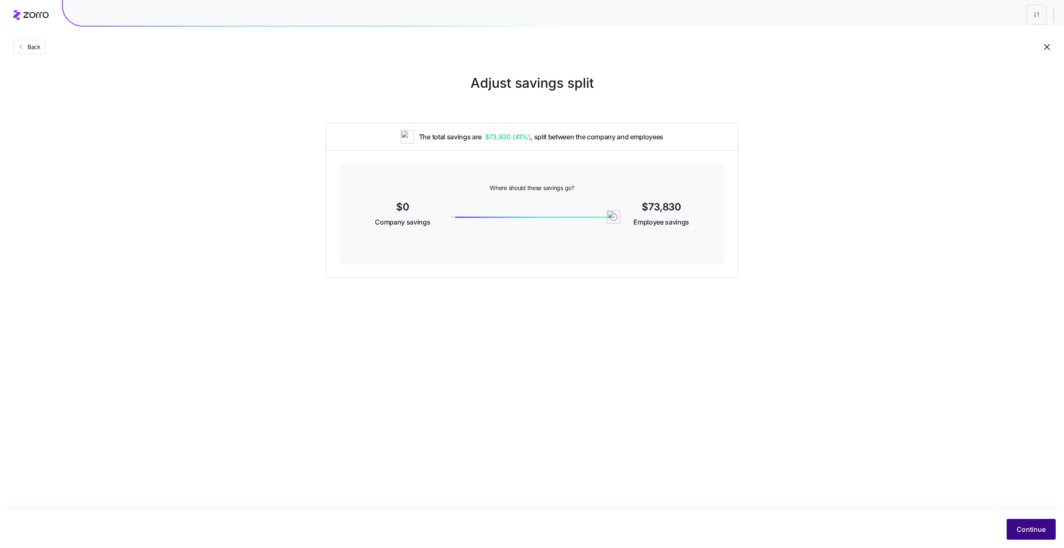
click at [1024, 526] on span "Continue" at bounding box center [1031, 529] width 29 height 10
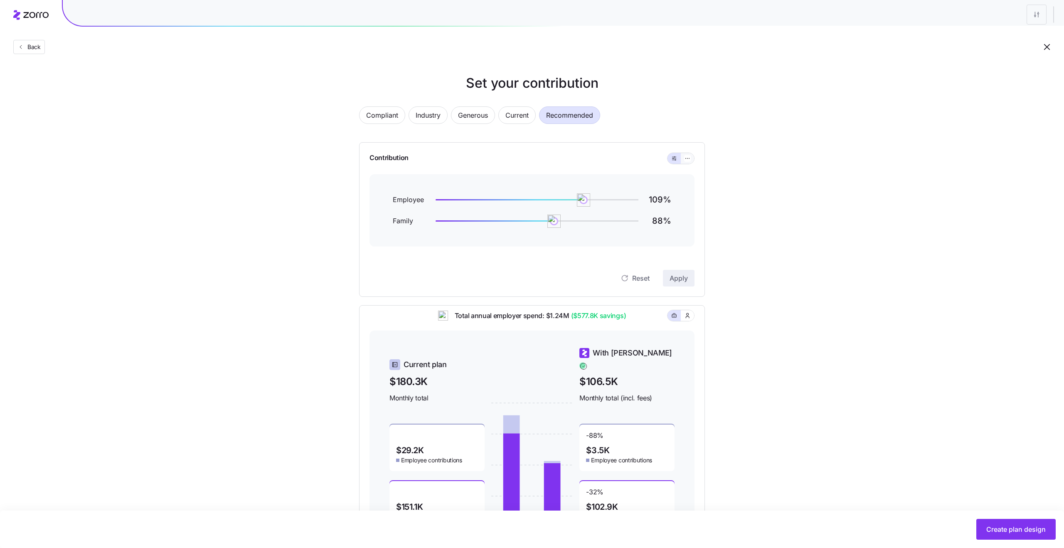
click at [685, 161] on span "button" at bounding box center [687, 158] width 7 height 7
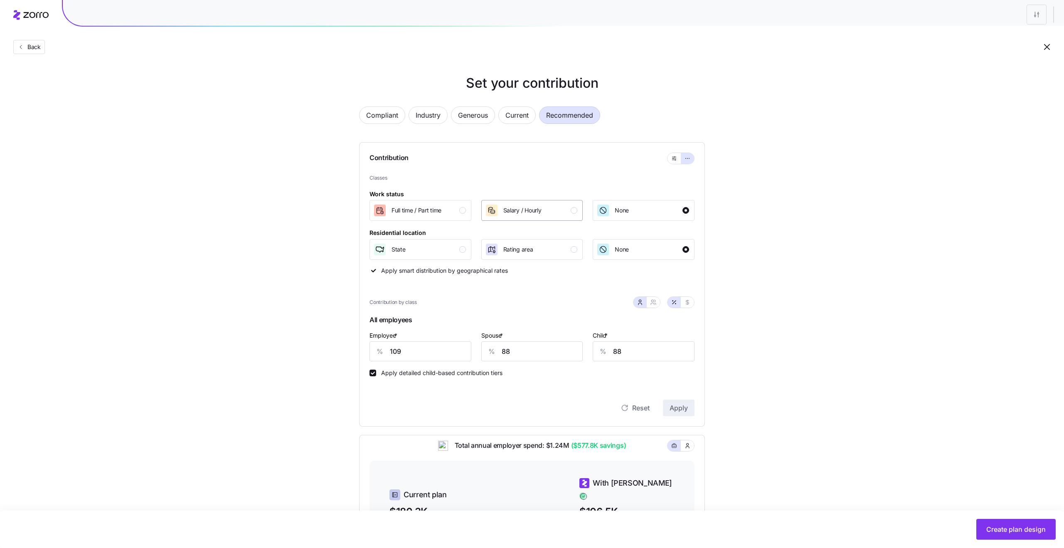
click at [543, 212] on div "Salary / Hourly" at bounding box center [531, 210] width 93 height 13
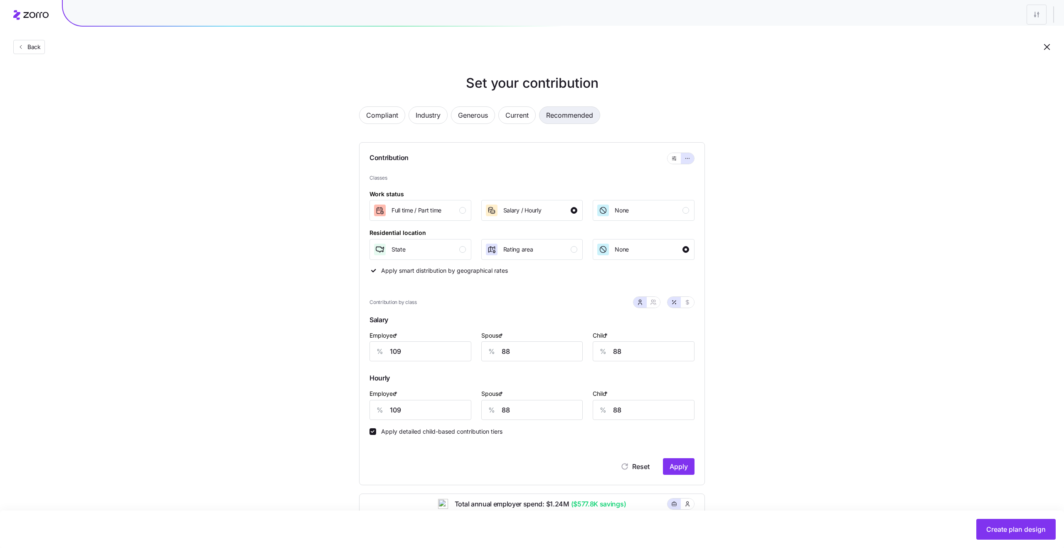
click at [555, 118] on span "Recommended" at bounding box center [569, 115] width 47 height 17
click at [513, 117] on span "Current" at bounding box center [517, 115] width 23 height 17
type input "141"
type input "146"
type input "103"
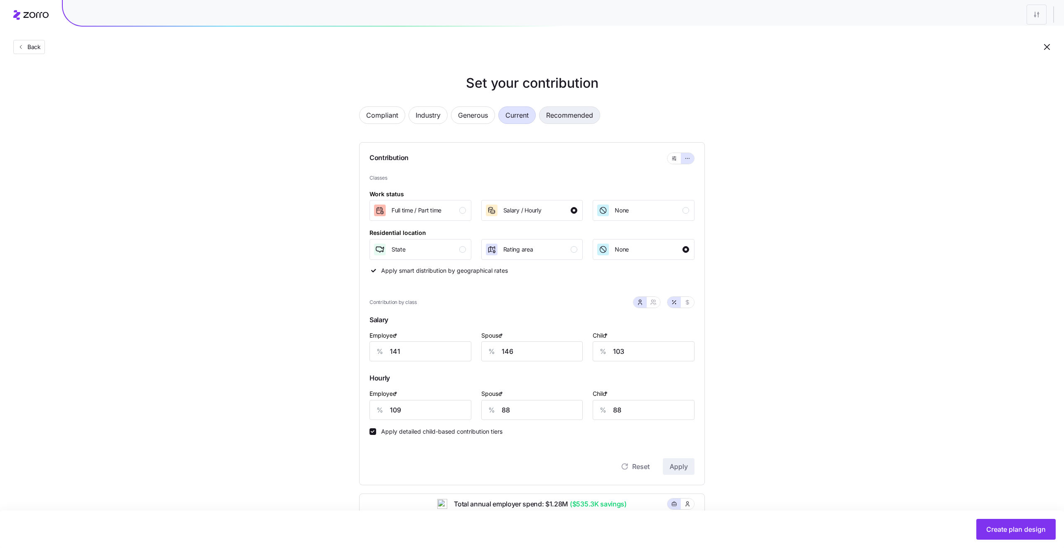
click at [567, 121] on span "Recommended" at bounding box center [569, 115] width 47 height 17
type input "109"
type input "88"
click at [39, 56] on div "Back" at bounding box center [532, 30] width 1064 height 61
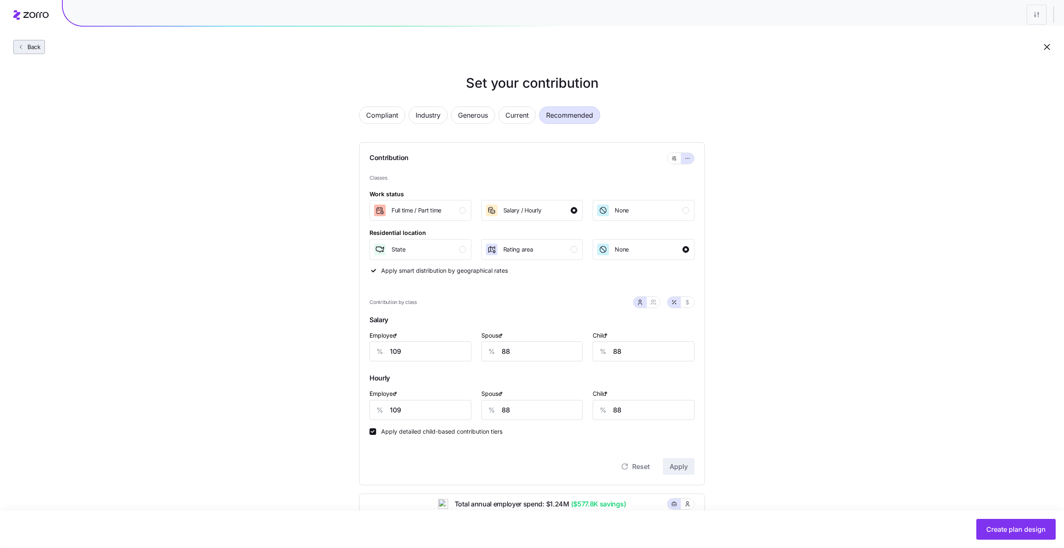
click at [30, 47] on span "Back" at bounding box center [32, 47] width 17 height 8
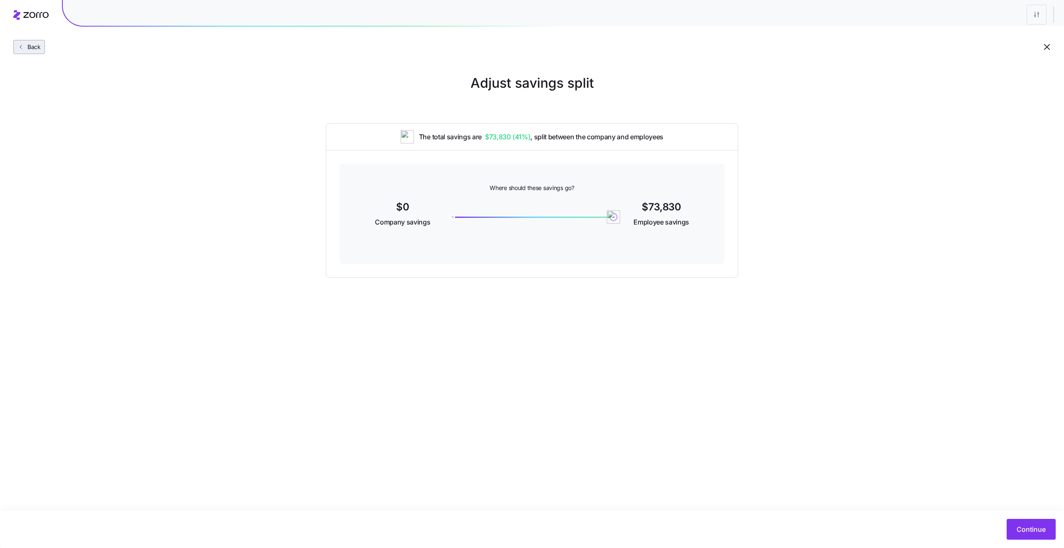
click at [28, 46] on span "Back" at bounding box center [32, 47] width 17 height 8
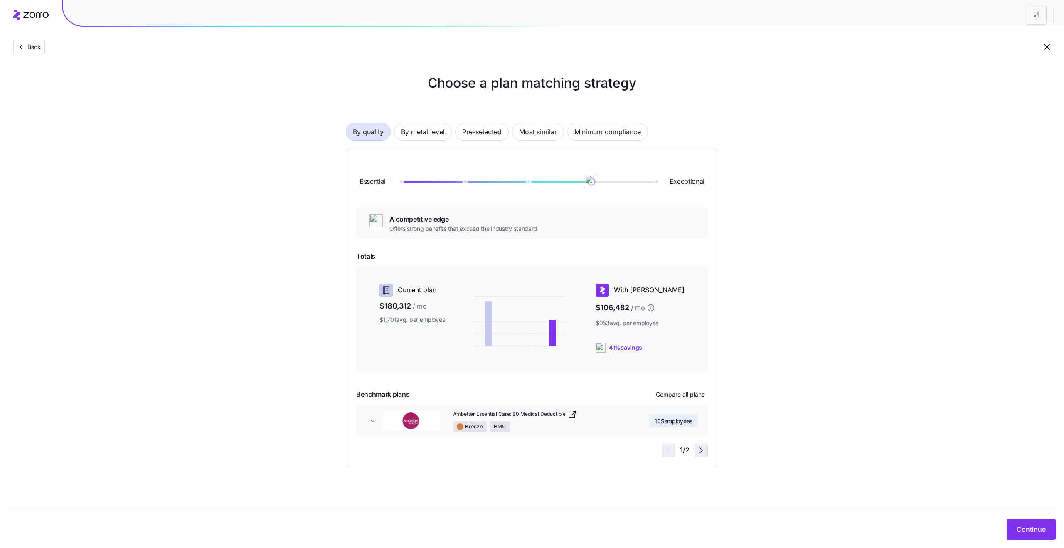
click at [700, 452] on icon "button" at bounding box center [701, 450] width 10 height 10
click at [418, 132] on span "By metal level" at bounding box center [423, 131] width 44 height 17
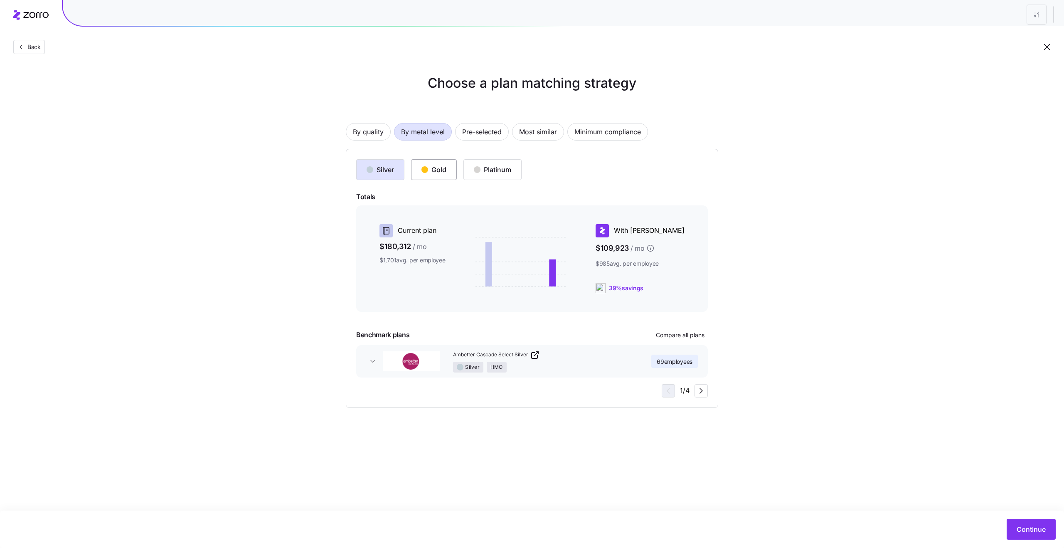
click at [443, 170] on div "Gold" at bounding box center [434, 170] width 25 height 10
click at [698, 392] on icon "button" at bounding box center [701, 391] width 10 height 10
click at [499, 165] on div "Platinum" at bounding box center [492, 170] width 37 height 10
click at [501, 125] on span "Pre-selected" at bounding box center [481, 131] width 39 height 17
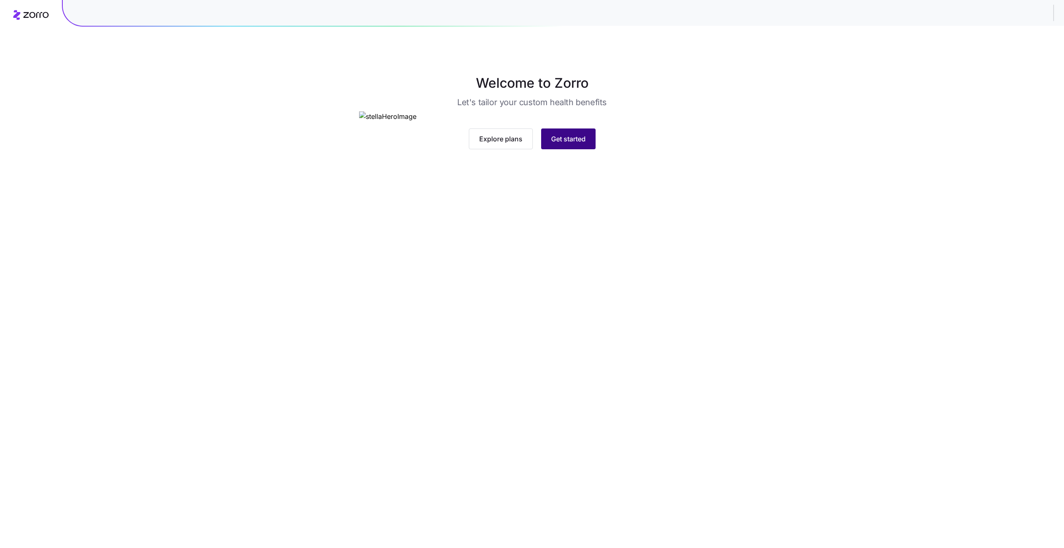
click at [578, 149] on button "Get started" at bounding box center [568, 138] width 54 height 21
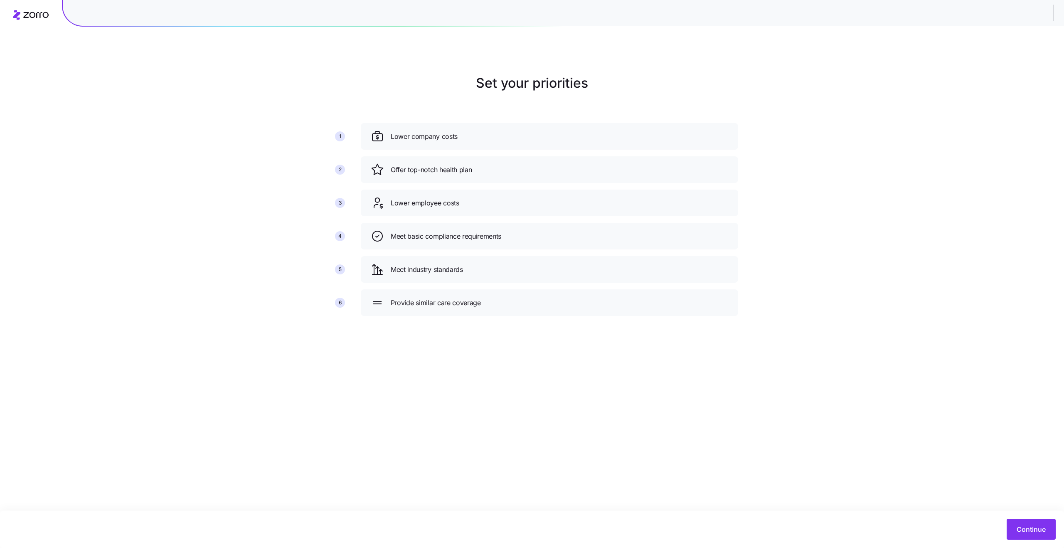
click at [478, 212] on div "Lower employee costs" at bounding box center [550, 203] width 378 height 27
click at [1034, 533] on span "Continue" at bounding box center [1031, 529] width 29 height 10
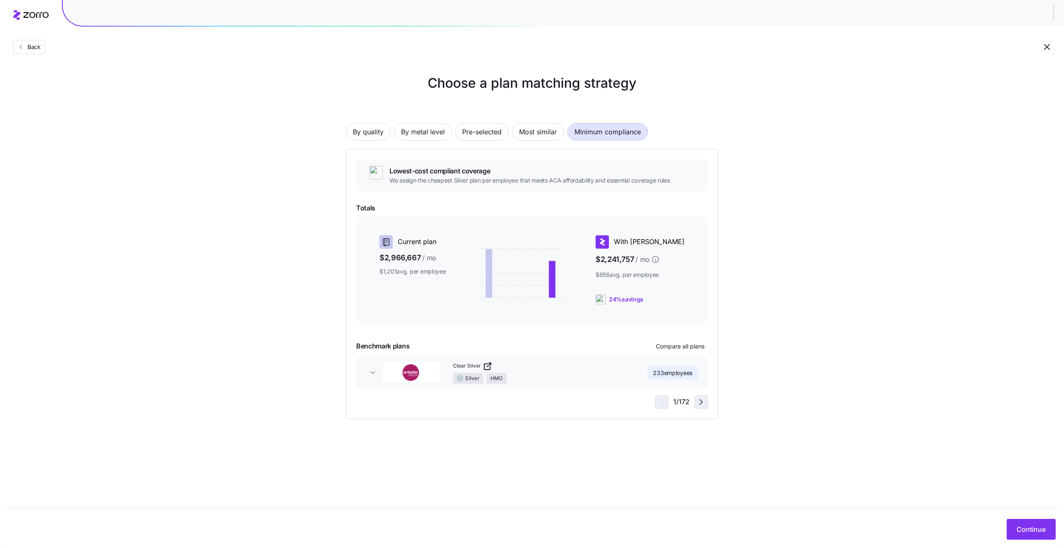
click at [698, 402] on icon "button" at bounding box center [701, 402] width 10 height 10
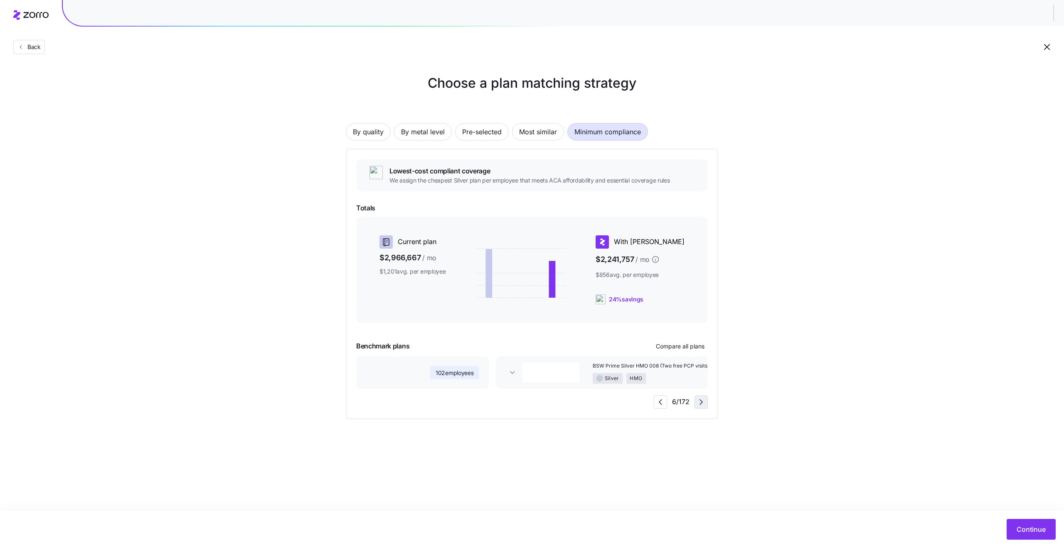
click at [697, 402] on icon "button" at bounding box center [701, 402] width 10 height 10
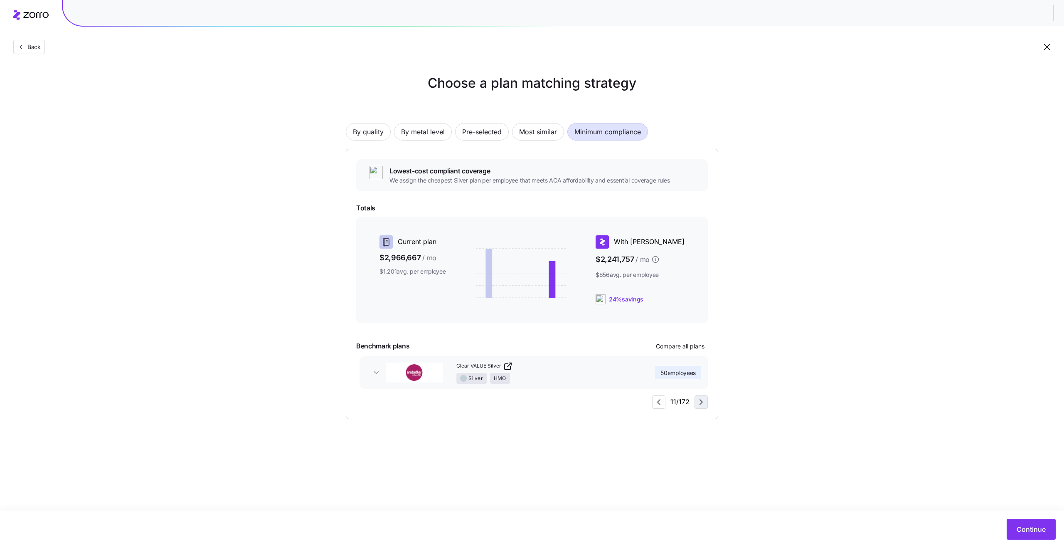
click at [697, 402] on icon "button" at bounding box center [701, 402] width 10 height 10
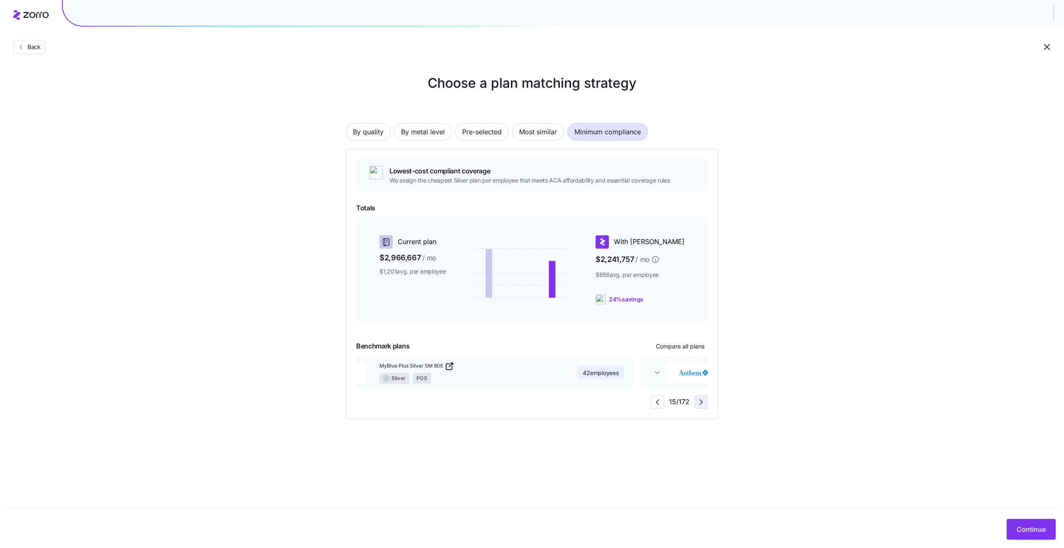
click at [697, 402] on icon "button" at bounding box center [701, 402] width 10 height 10
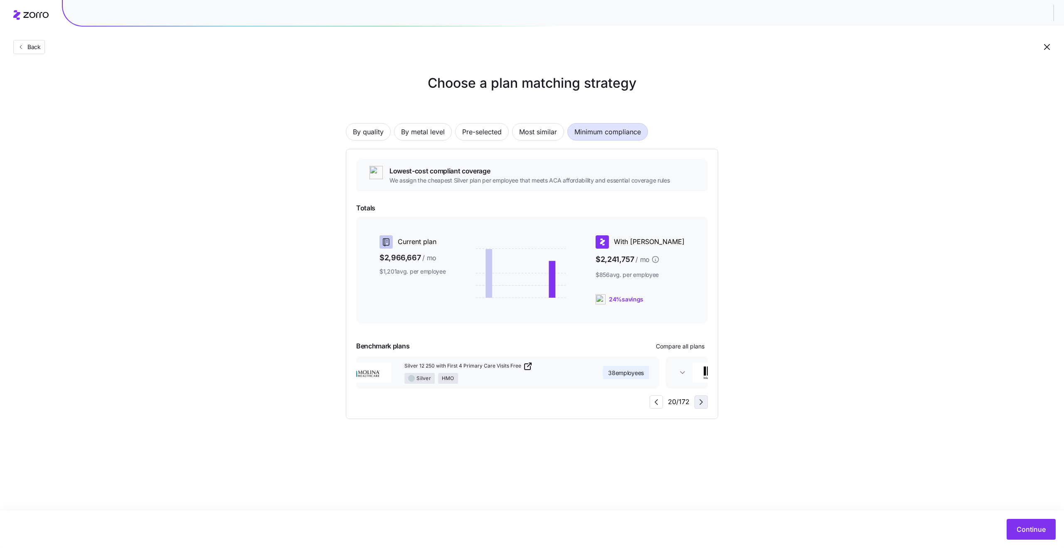
click at [697, 402] on icon "button" at bounding box center [701, 402] width 10 height 10
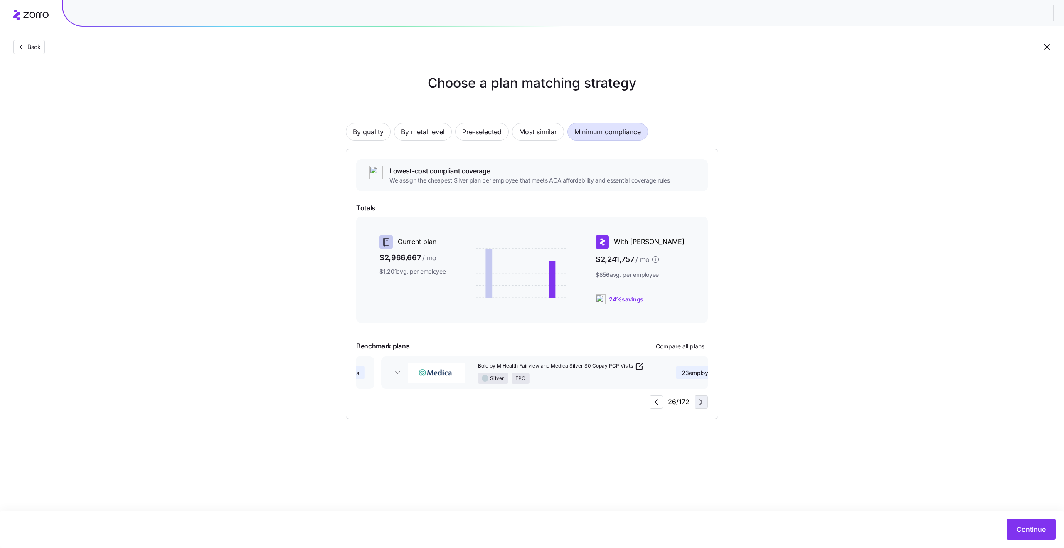
click at [697, 402] on icon "button" at bounding box center [701, 402] width 10 height 10
click at [521, 134] on span "Most similar" at bounding box center [538, 131] width 38 height 17
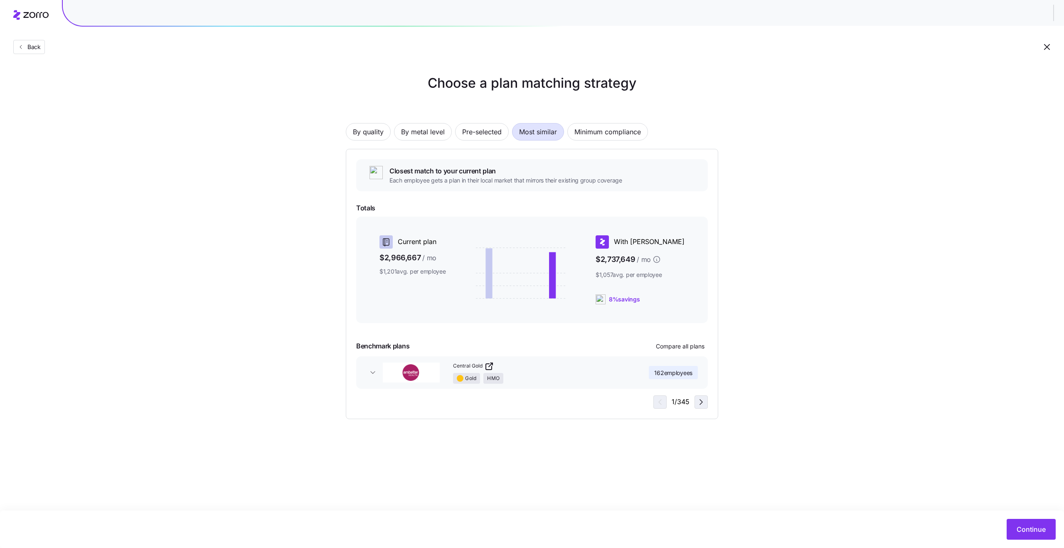
click at [699, 405] on icon "button" at bounding box center [701, 402] width 10 height 10
click at [701, 404] on icon "button" at bounding box center [701, 402] width 10 height 10
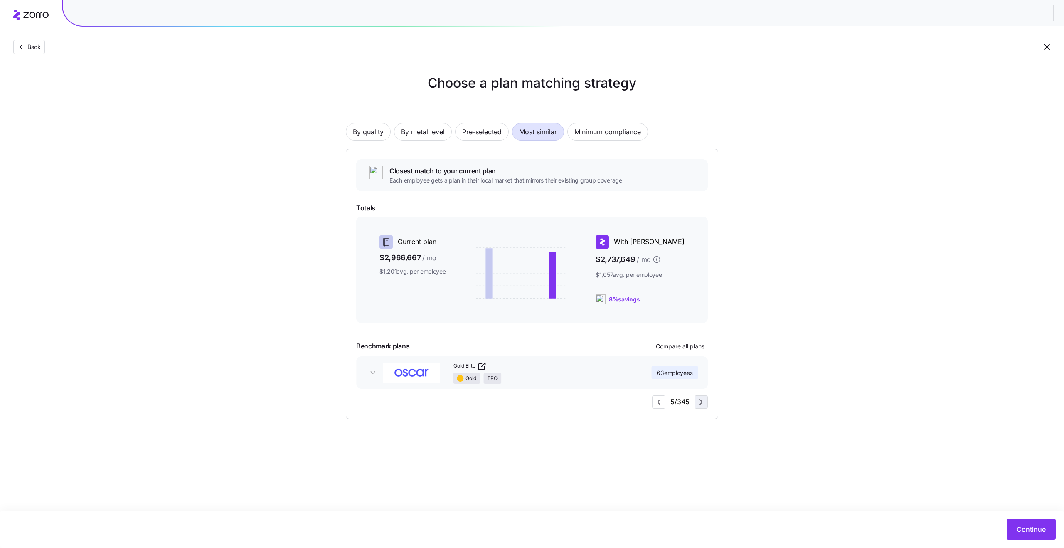
click at [701, 404] on icon "button" at bounding box center [701, 402] width 10 height 10
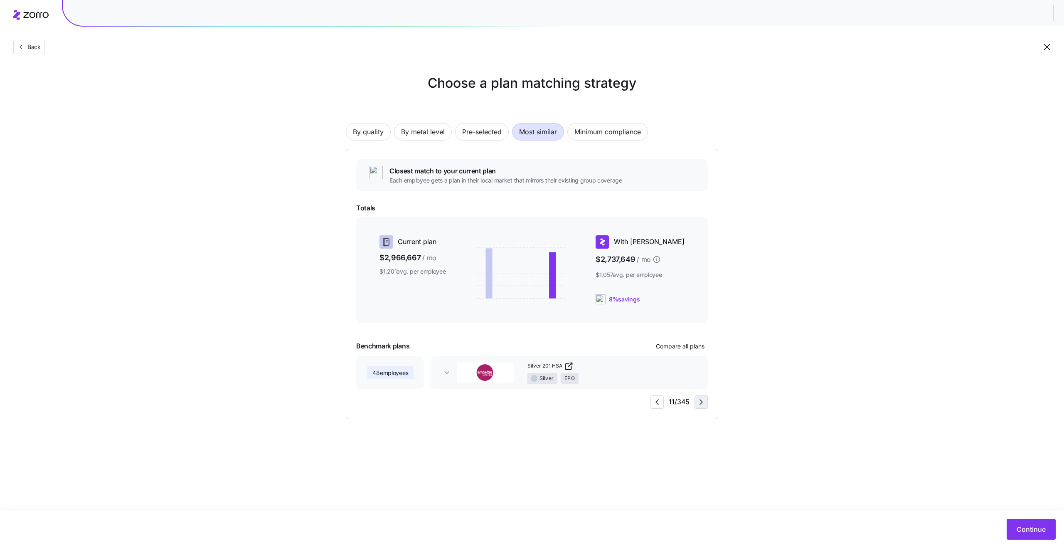
click at [701, 404] on icon "button" at bounding box center [701, 402] width 10 height 10
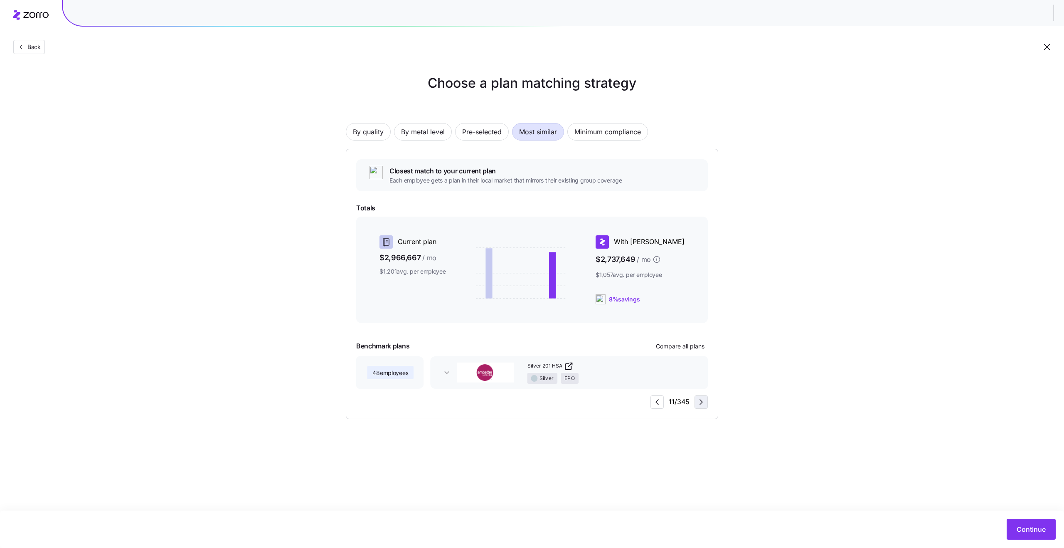
click at [701, 404] on icon "button" at bounding box center [701, 402] width 10 height 10
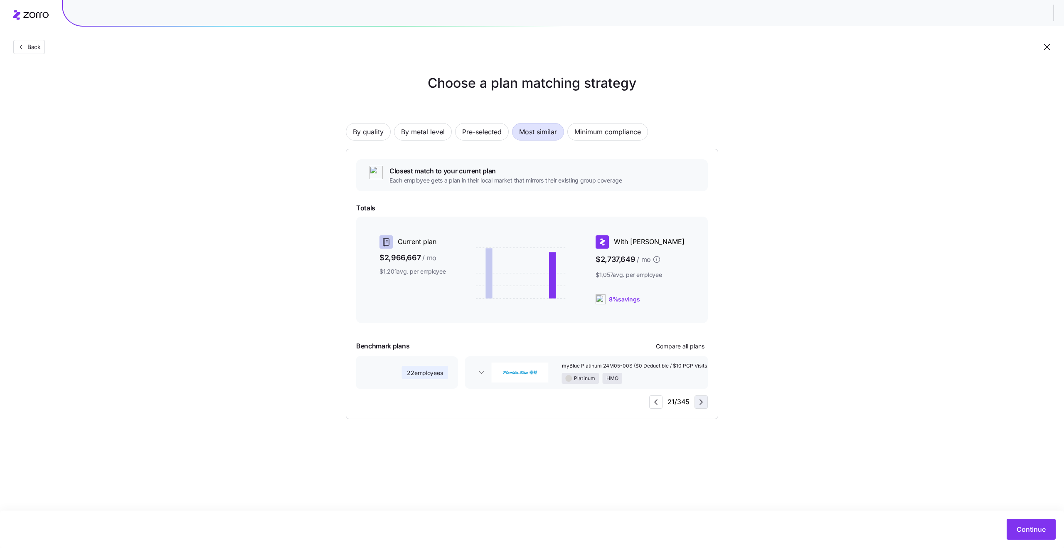
click at [701, 404] on icon "button" at bounding box center [701, 402] width 10 height 10
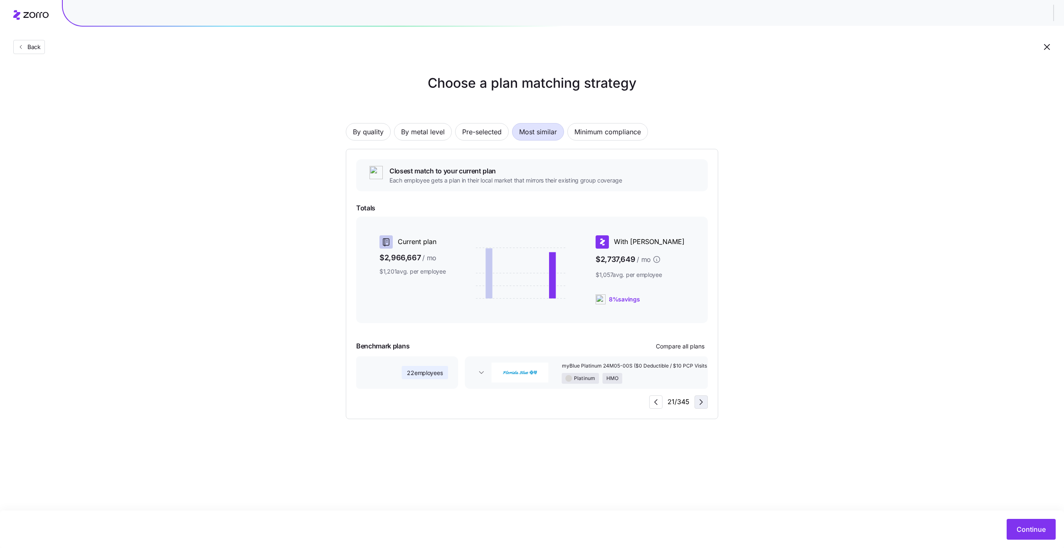
click at [701, 404] on icon "button" at bounding box center [701, 402] width 10 height 10
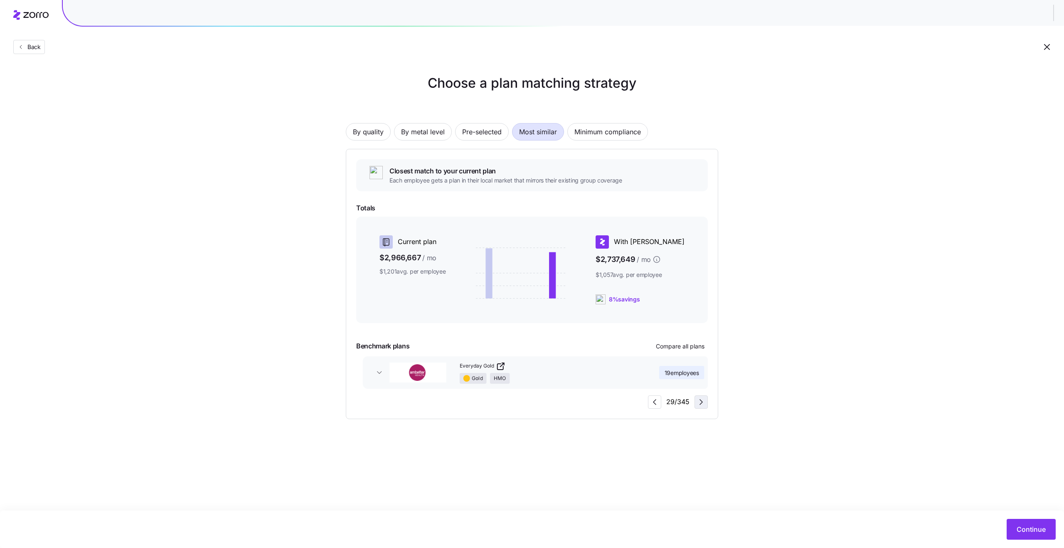
click at [701, 404] on icon "button" at bounding box center [701, 402] width 10 height 10
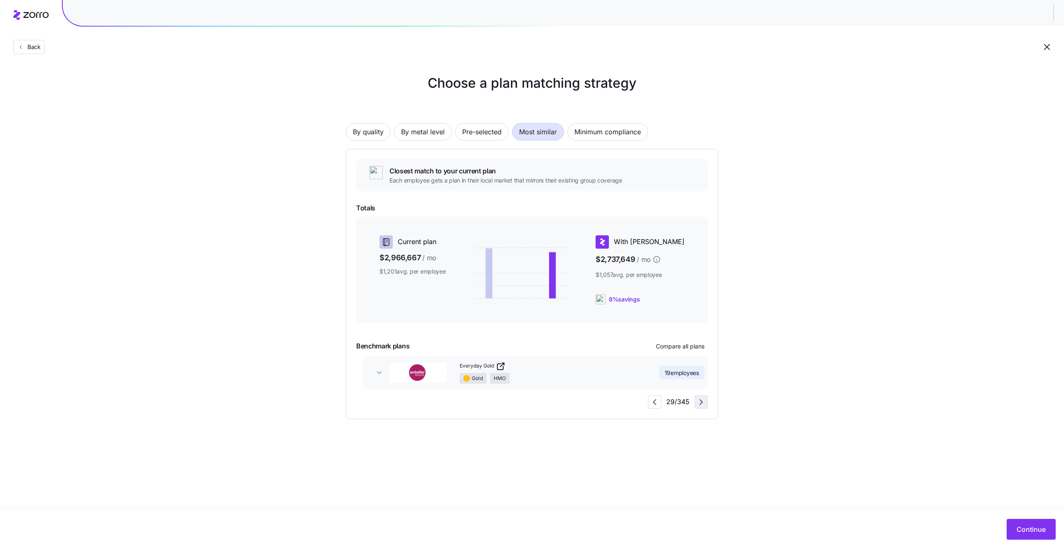
click at [701, 404] on icon "button" at bounding box center [701, 402] width 10 height 10
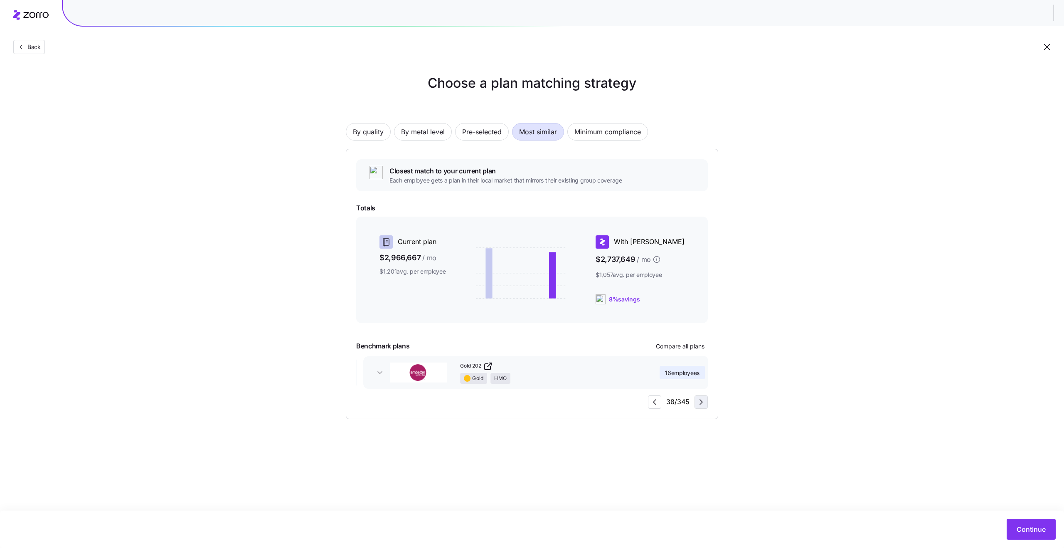
click at [701, 404] on icon "button" at bounding box center [701, 402] width 10 height 10
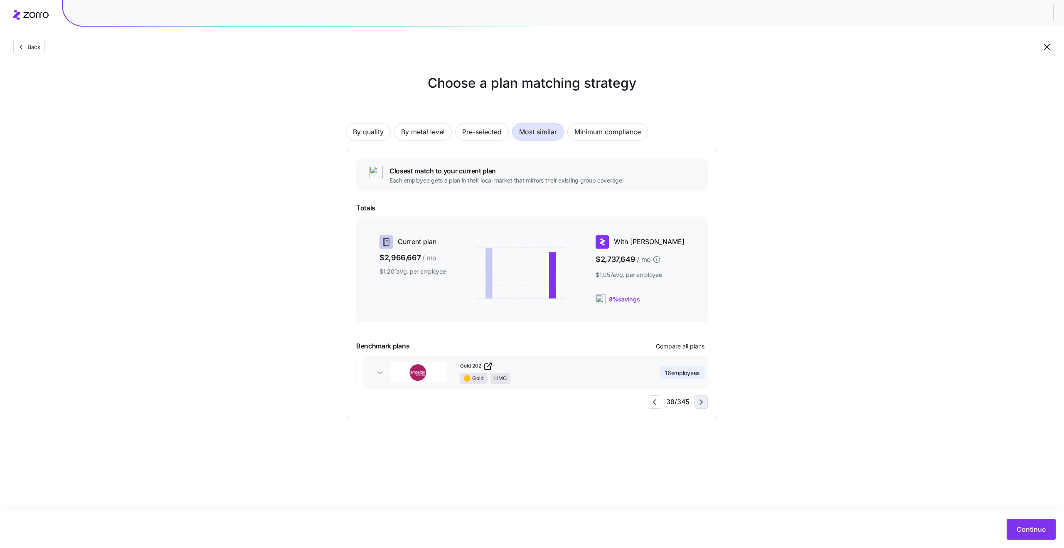
click at [701, 404] on icon "button" at bounding box center [701, 402] width 10 height 10
click at [429, 133] on span "By metal level" at bounding box center [423, 131] width 44 height 17
